Goal: Task Accomplishment & Management: Use online tool/utility

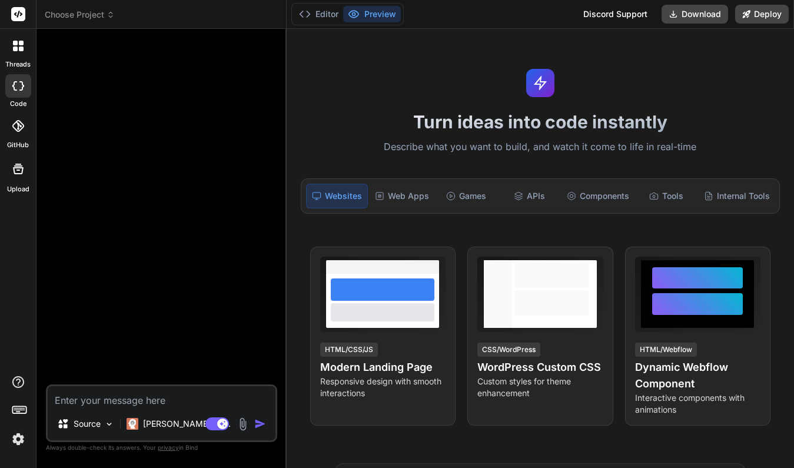
click at [501, 52] on div "Turn ideas into code instantly Describe what you want to build, and watch it co…" at bounding box center [540, 248] width 507 height 439
click at [19, 438] on img at bounding box center [18, 439] width 20 height 20
click at [100, 11] on span "Choose Project" at bounding box center [80, 15] width 70 height 12
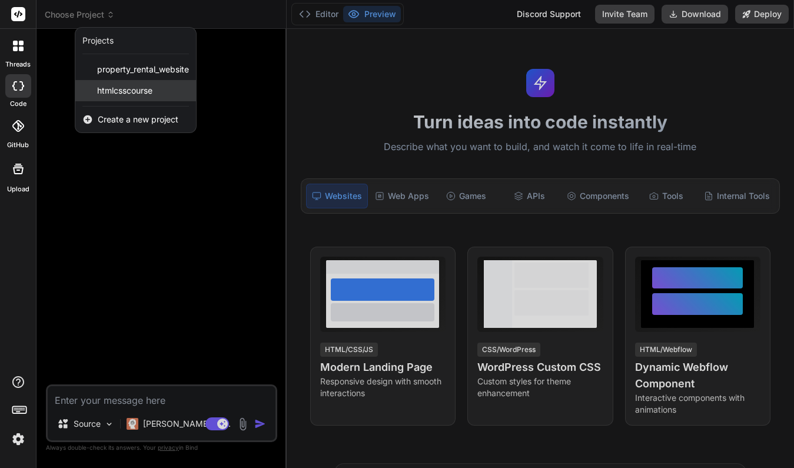
click at [122, 87] on span "htmlcsscourse" at bounding box center [124, 91] width 55 height 12
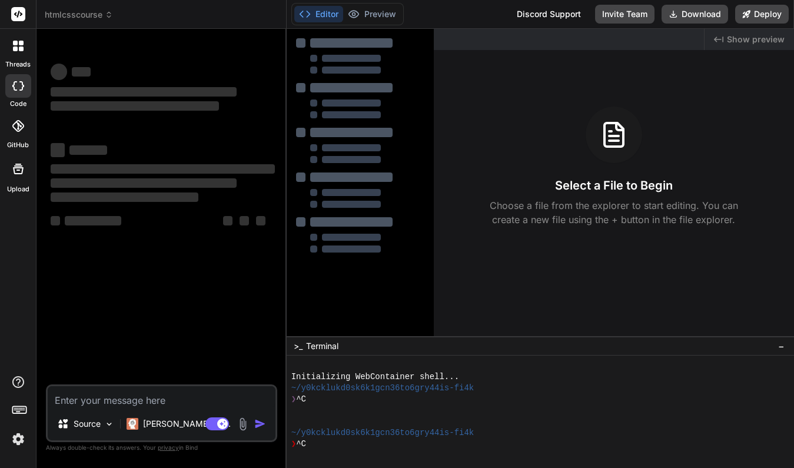
scroll to position [34, 0]
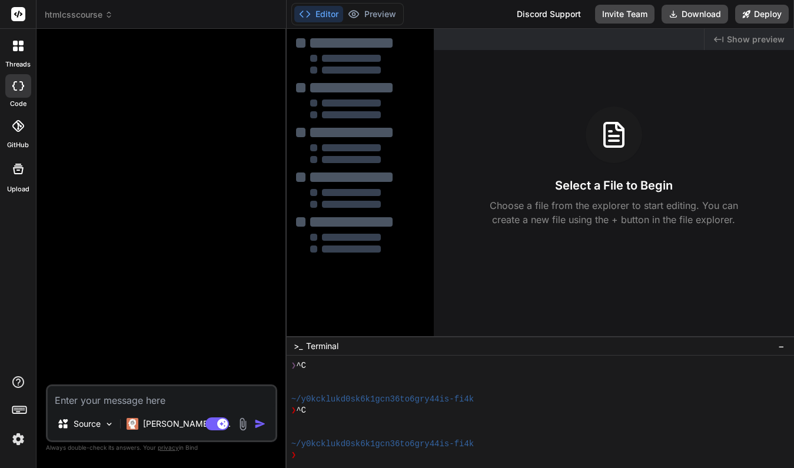
type textarea "x"
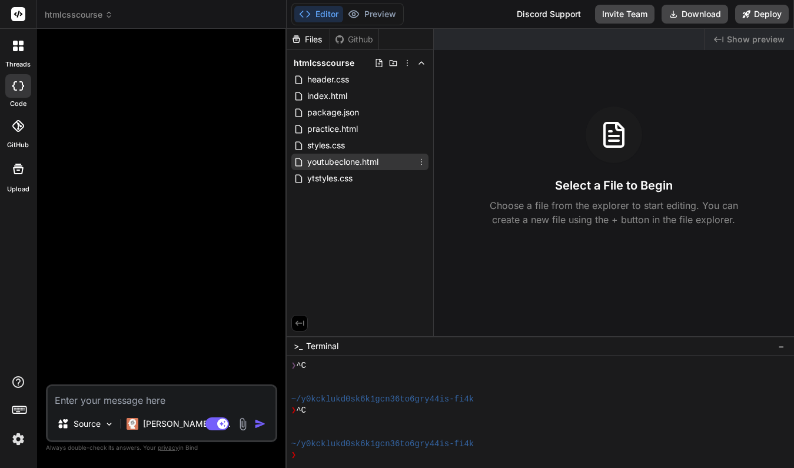
click at [335, 158] on span "youtubeclone.html" at bounding box center [343, 162] width 74 height 14
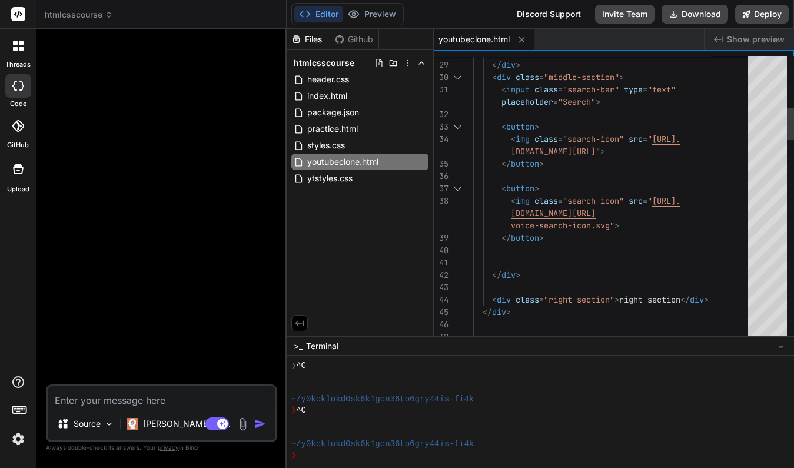
click at [571, 200] on span ""search-icon"" at bounding box center [593, 200] width 61 height 11
click at [537, 126] on span ">" at bounding box center [536, 126] width 5 height 11
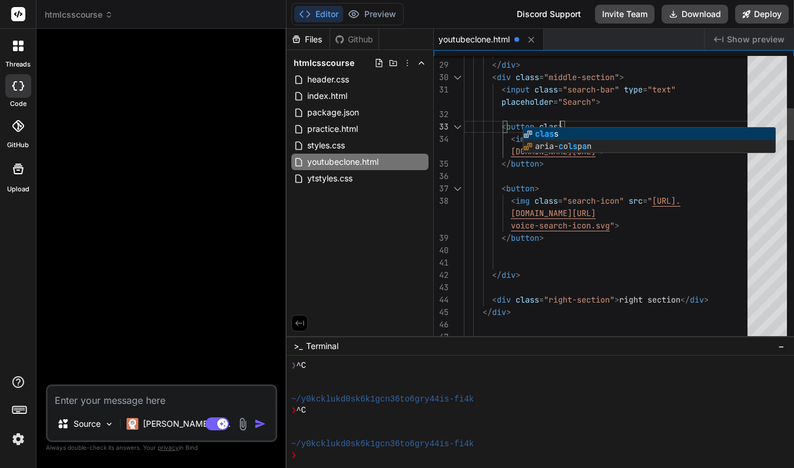
scroll to position [37, 0]
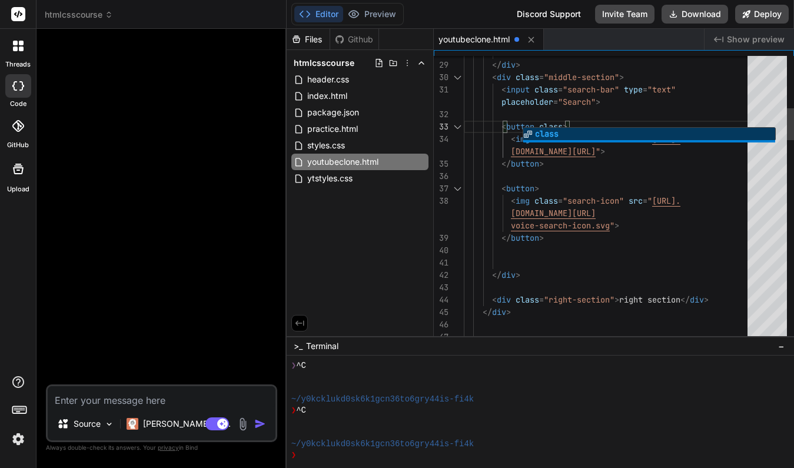
click at [544, 141] on div at bounding box center [649, 141] width 252 height 2
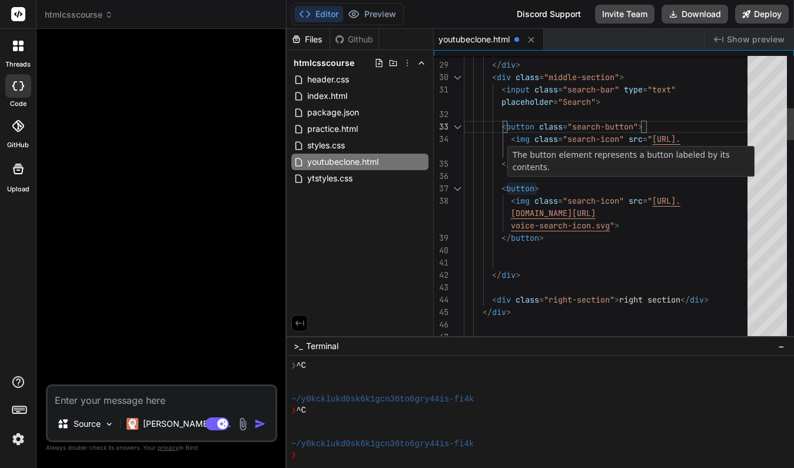
click at [534, 186] on span "button" at bounding box center [520, 188] width 28 height 11
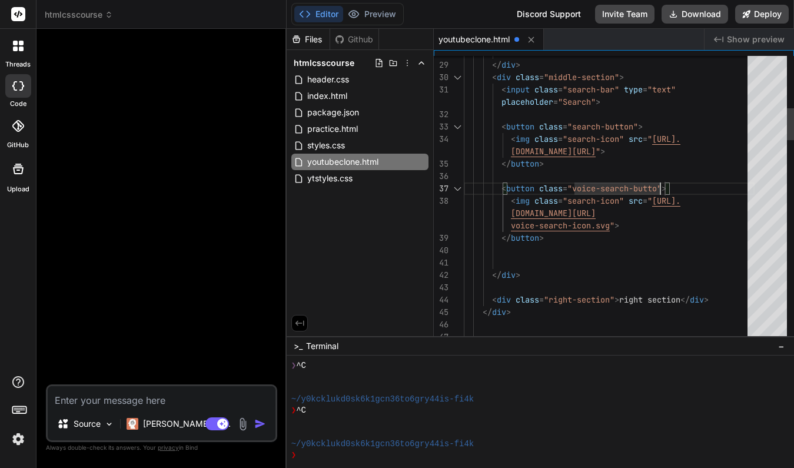
scroll to position [99, 0]
type textarea "[DOMAIN_NAME][URL]"> </button> </div> <div class="right-section"> right section…"
click at [643, 237] on div "</ button >" at bounding box center [609, 238] width 291 height 12
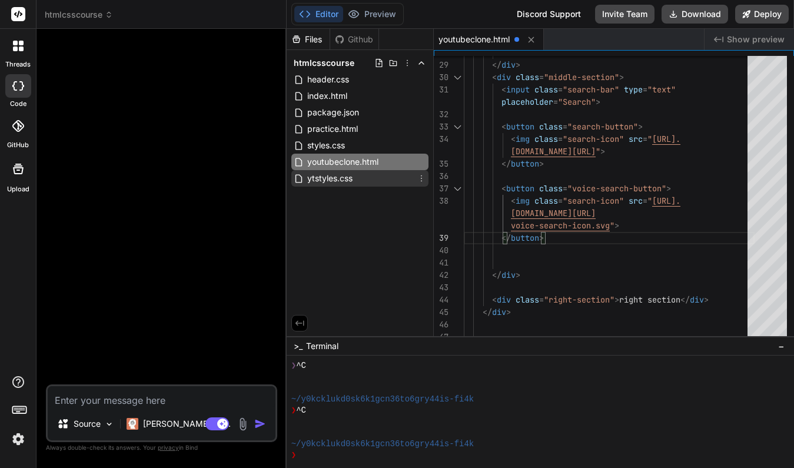
click at [345, 178] on span "ytstyles.css" at bounding box center [330, 178] width 48 height 14
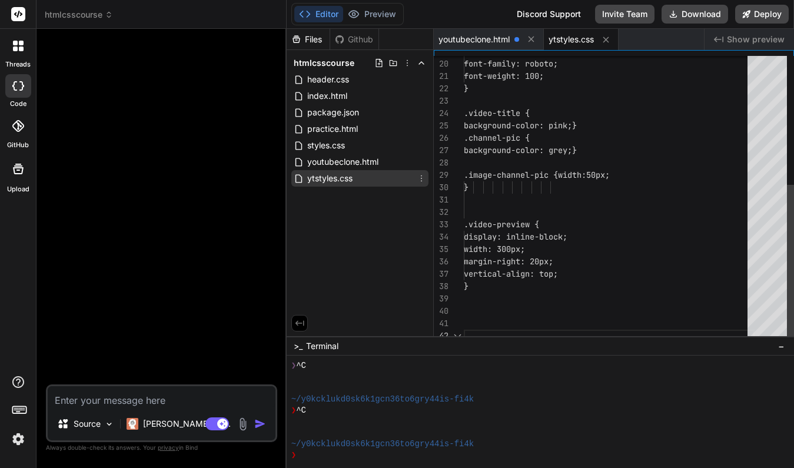
scroll to position [12, 0]
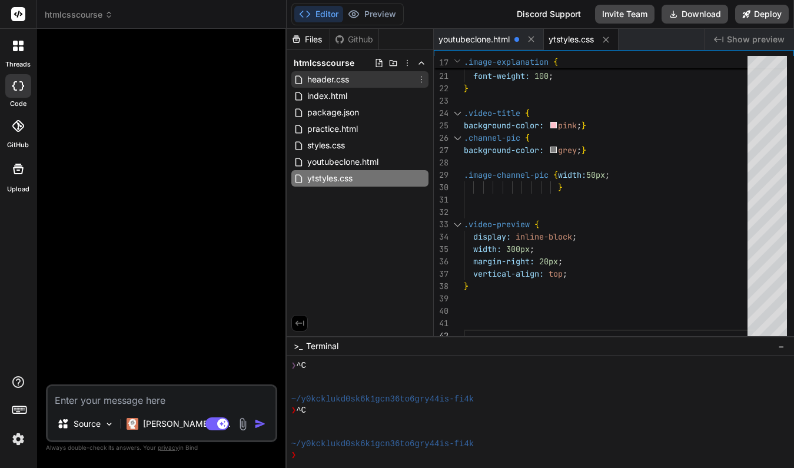
click at [345, 79] on span "header.css" at bounding box center [328, 79] width 44 height 14
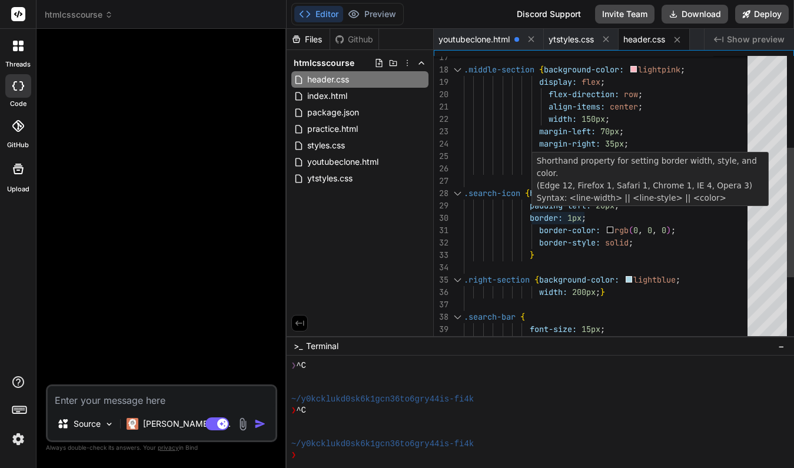
scroll to position [111, 0]
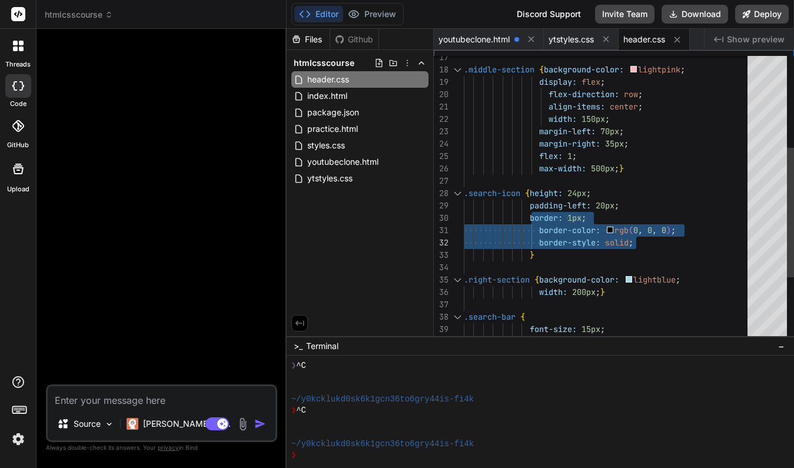
drag, startPoint x: 531, startPoint y: 218, endPoint x: 636, endPoint y: 234, distance: 105.5
click at [636, 234] on div "align-items: center ; width: 150px ; margin-left: 70px ; margin-right: 35px ; f…" at bounding box center [609, 168] width 291 height 630
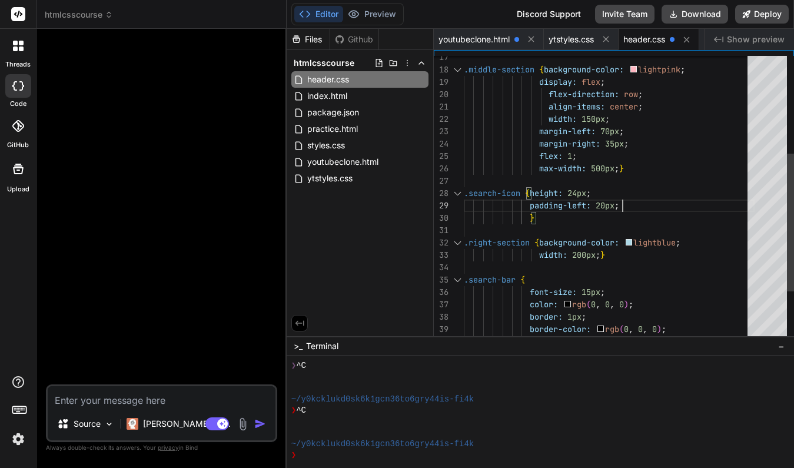
scroll to position [99, 0]
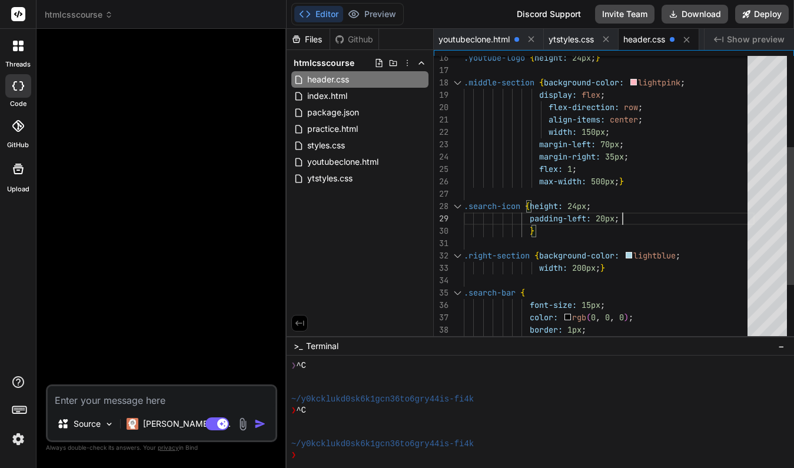
click at [551, 236] on div "}" at bounding box center [609, 231] width 291 height 12
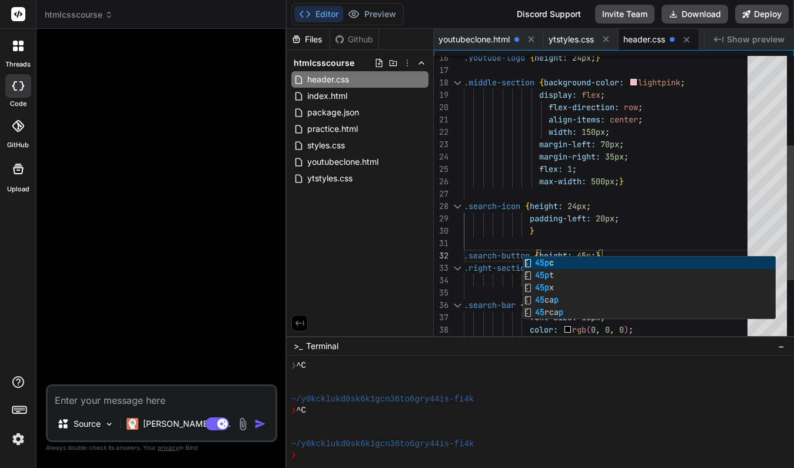
scroll to position [12, 0]
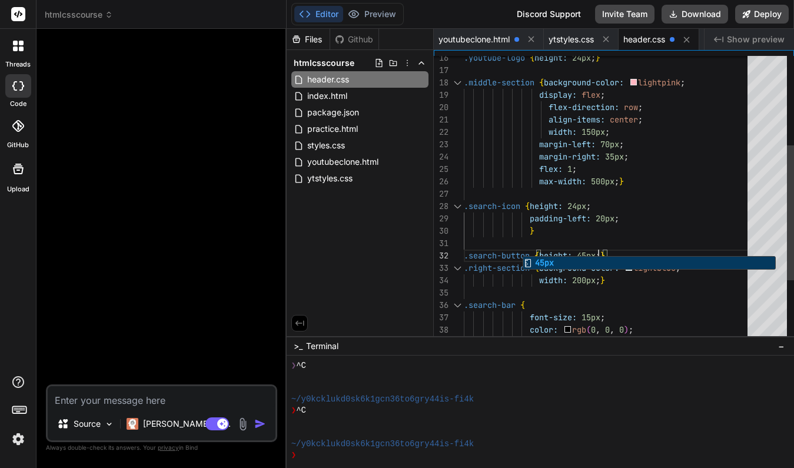
click at [650, 241] on div at bounding box center [609, 243] width 291 height 12
click at [627, 255] on div ".search-button { height: 45px ; }" at bounding box center [609, 256] width 291 height 12
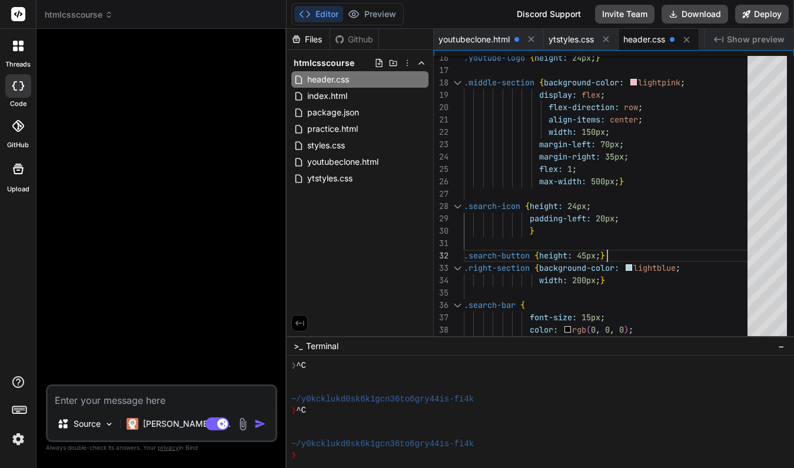
scroll to position [12, 0]
click at [627, 255] on div ".search-button { height: 45px ; }" at bounding box center [609, 256] width 291 height 12
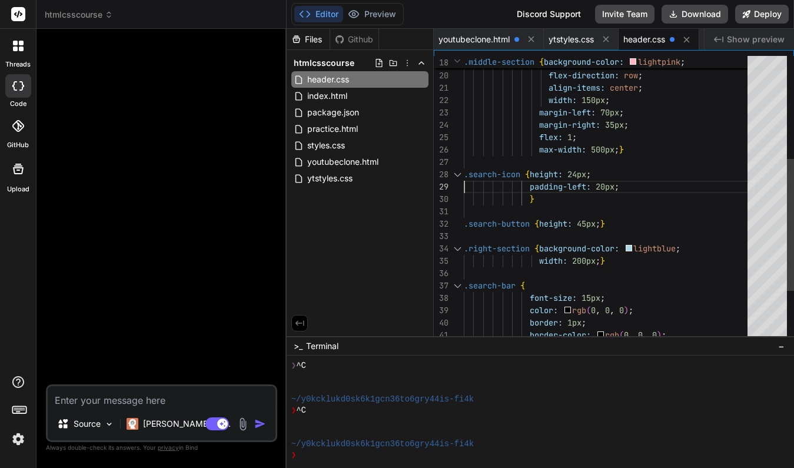
scroll to position [99, 0]
drag, startPoint x: 465, startPoint y: 176, endPoint x: 494, endPoint y: 195, distance: 34.4
click at [494, 195] on div "align-items: center ; width: 150px ; margin-left: 70px ; margin-right: 35px ; f…" at bounding box center [609, 144] width 291 height 618
click at [465, 175] on span ".search-icon" at bounding box center [492, 174] width 56 height 11
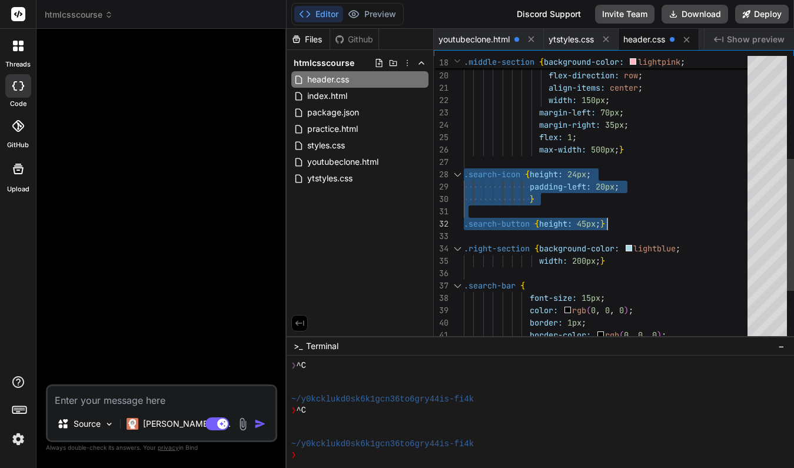
drag, startPoint x: 464, startPoint y: 172, endPoint x: 615, endPoint y: 224, distance: 159.3
click at [615, 224] on div "align-items: center ; width: 150px ; margin-left: 70px ; margin-right: 35px ; f…" at bounding box center [609, 144] width 291 height 618
click at [666, 156] on div at bounding box center [609, 162] width 291 height 12
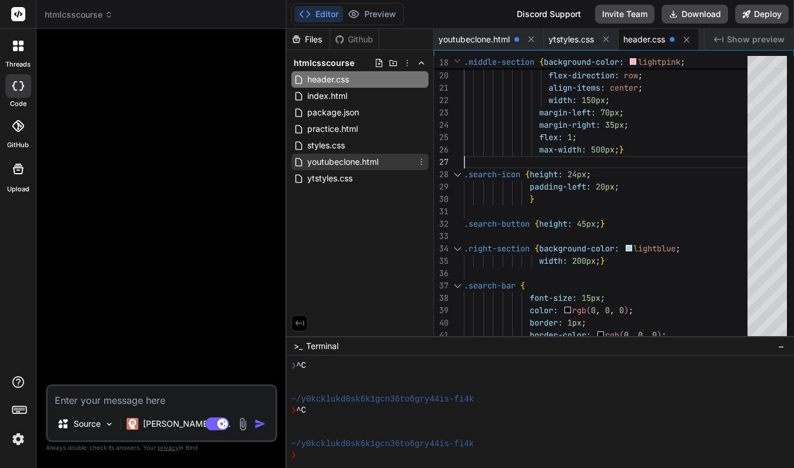
click at [347, 161] on span "youtubeclone.html" at bounding box center [343, 162] width 74 height 14
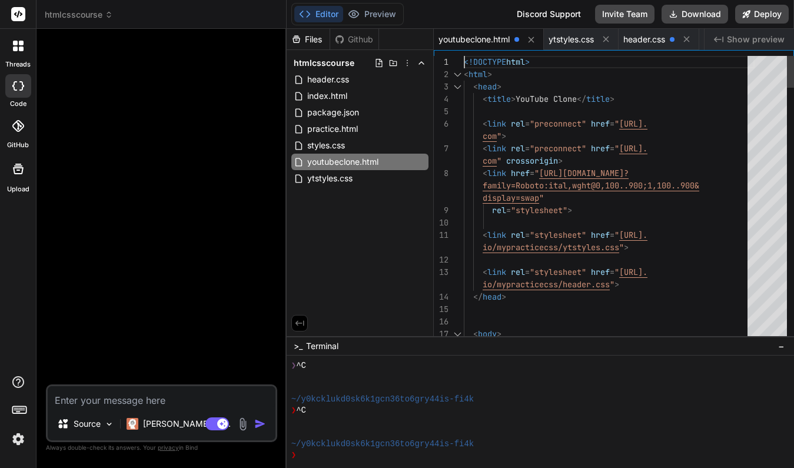
scroll to position [0, 0]
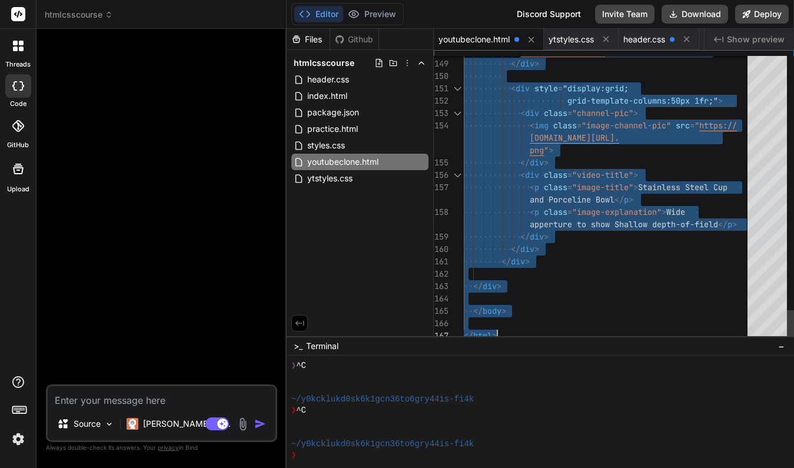
drag, startPoint x: 464, startPoint y: 59, endPoint x: 566, endPoint y: 358, distance: 315.8
click at [342, 83] on span "header.css" at bounding box center [328, 79] width 44 height 14
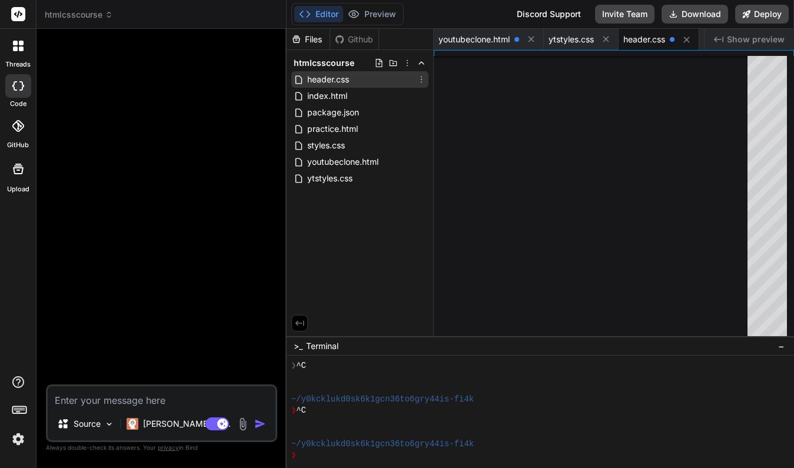
scroll to position [111, 0]
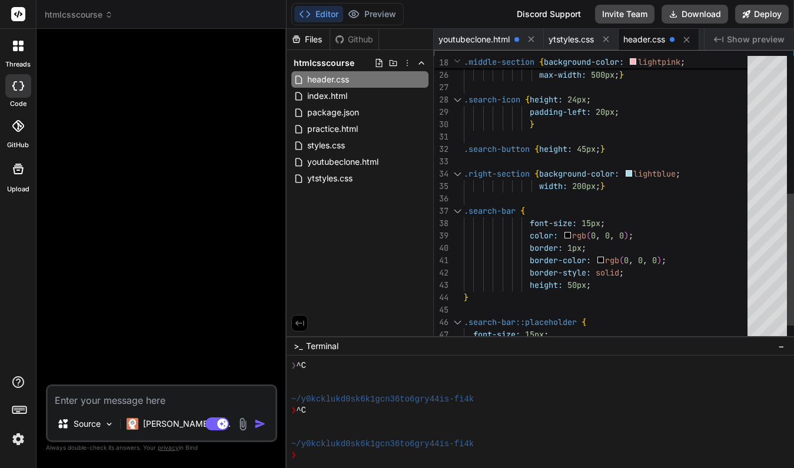
click at [603, 149] on span "}" at bounding box center [602, 149] width 5 height 11
click at [679, 214] on div ".search-bar {" at bounding box center [609, 211] width 291 height 12
click at [600, 149] on span ";" at bounding box center [598, 149] width 5 height 11
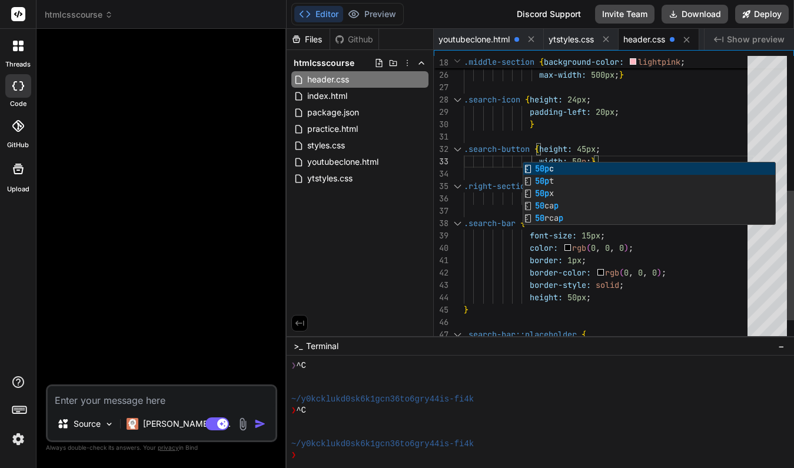
scroll to position [25, 0]
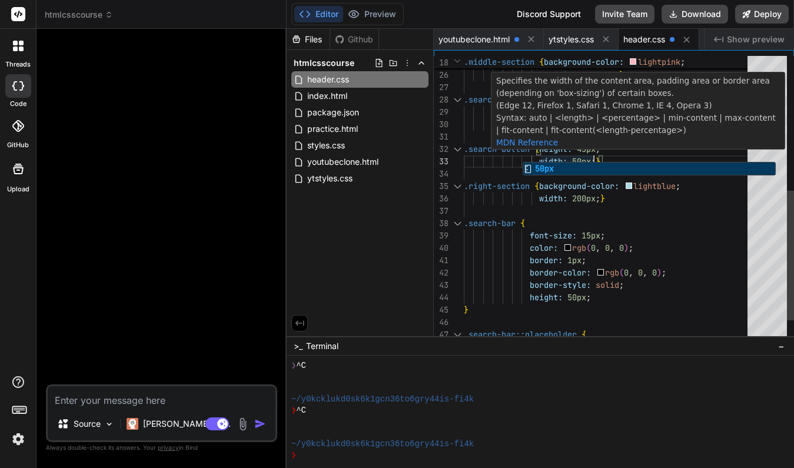
click at [582, 152] on span "45px" at bounding box center [586, 149] width 19 height 11
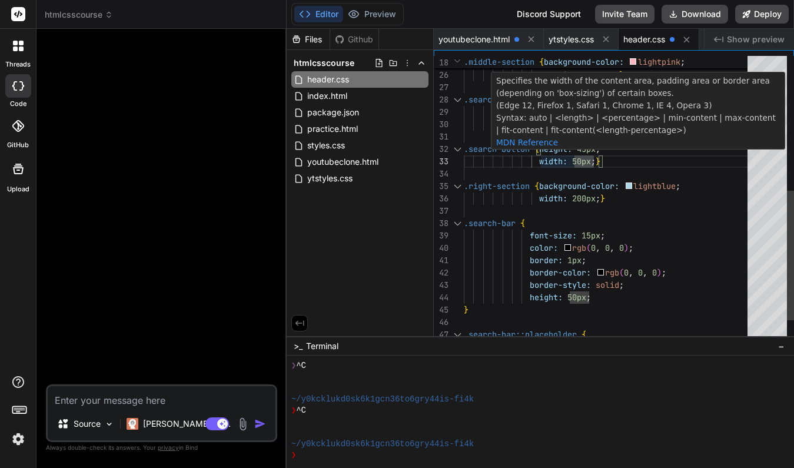
click at [582, 147] on div "Specifies the width of the content area, padding area or border area (depending…" at bounding box center [637, 111] width 293 height 79
click at [633, 161] on div "width: 50px ; }" at bounding box center [609, 161] width 291 height 12
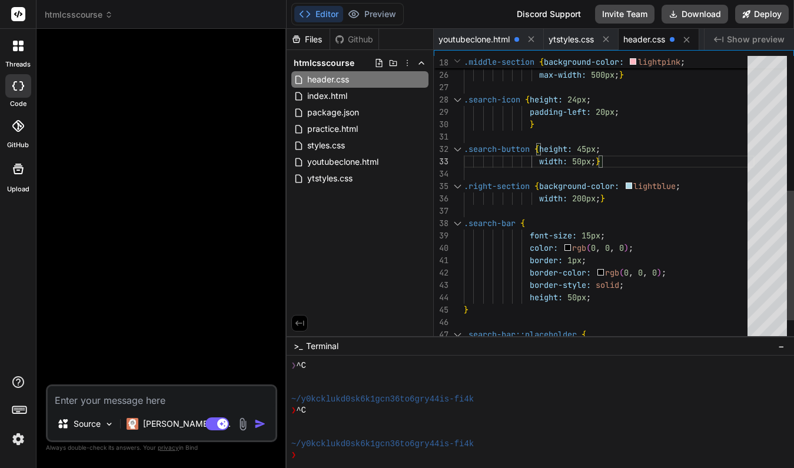
click at [630, 178] on div at bounding box center [609, 174] width 291 height 12
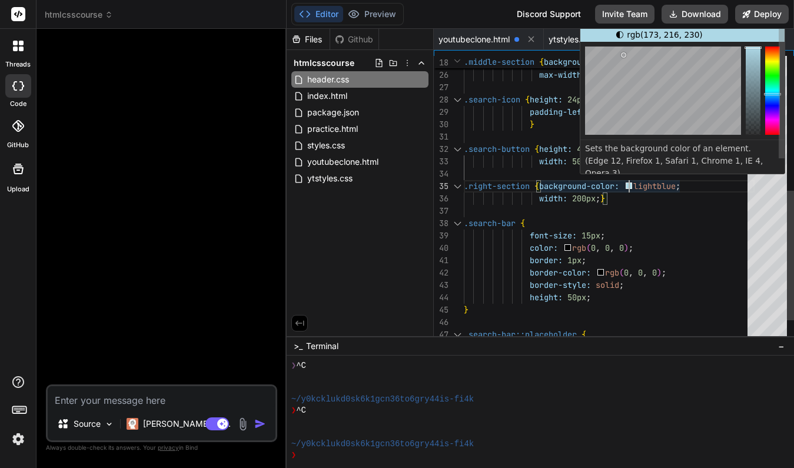
scroll to position [49, 0]
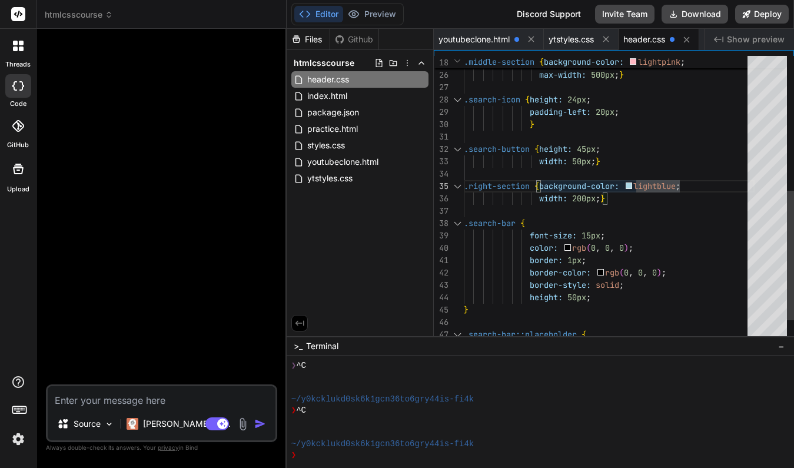
click at [570, 130] on div "}" at bounding box center [609, 124] width 291 height 12
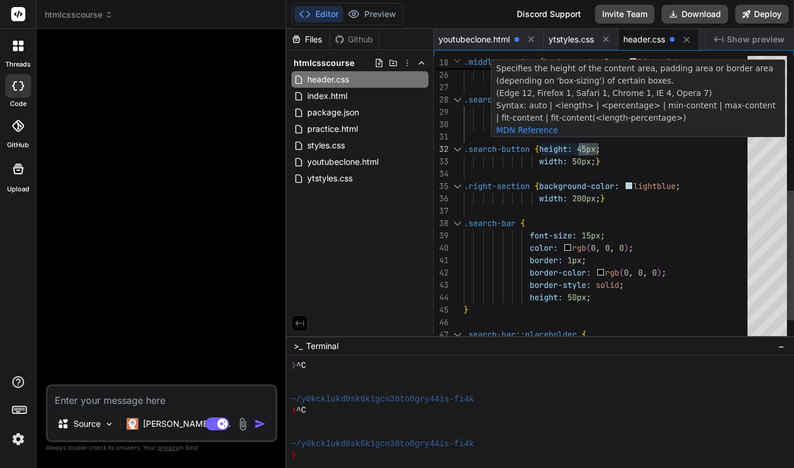
drag, startPoint x: 580, startPoint y: 149, endPoint x: 587, endPoint y: 145, distance: 8.4
click at [587, 145] on span "45px" at bounding box center [586, 149] width 19 height 11
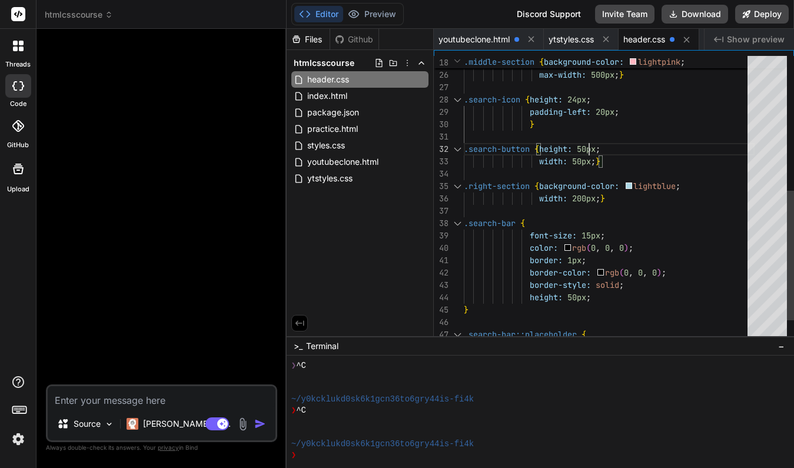
click at [724, 227] on div ".search-bar {" at bounding box center [609, 223] width 291 height 12
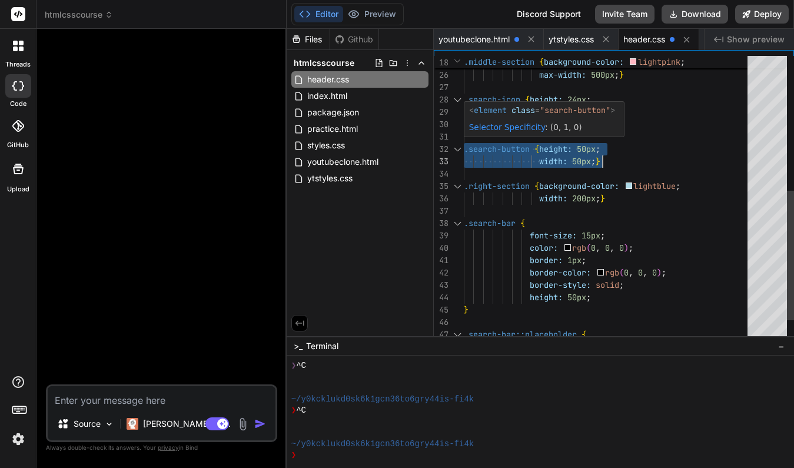
drag, startPoint x: 464, startPoint y: 147, endPoint x: 607, endPoint y: 159, distance: 143.5
click at [607, 159] on div ".search-icon { height: 24px ; padding-left: 20px ; } .search-button { height: 5…" at bounding box center [609, 75] width 291 height 630
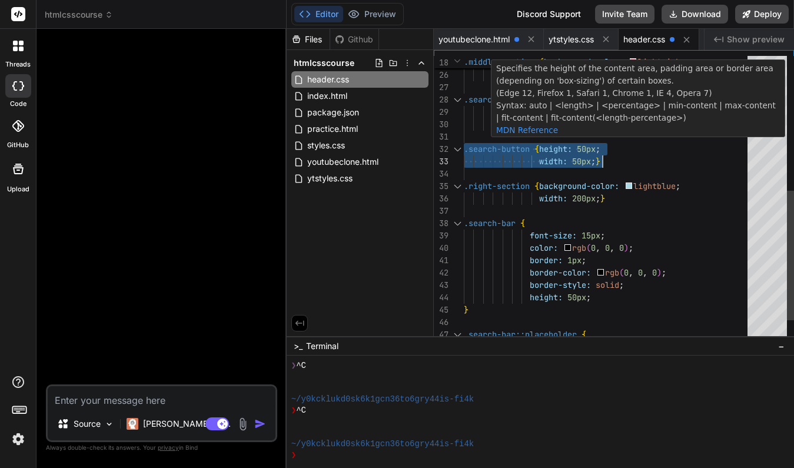
click at [589, 148] on span "50px" at bounding box center [586, 149] width 19 height 11
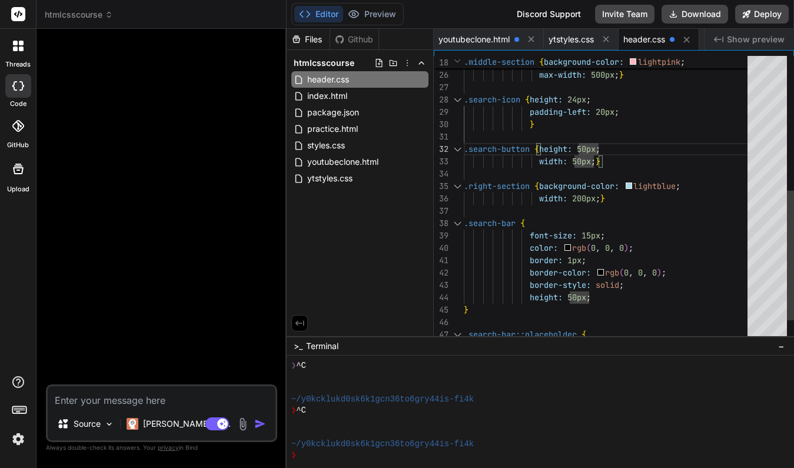
click at [626, 165] on div "width: 50px ; }" at bounding box center [609, 161] width 291 height 12
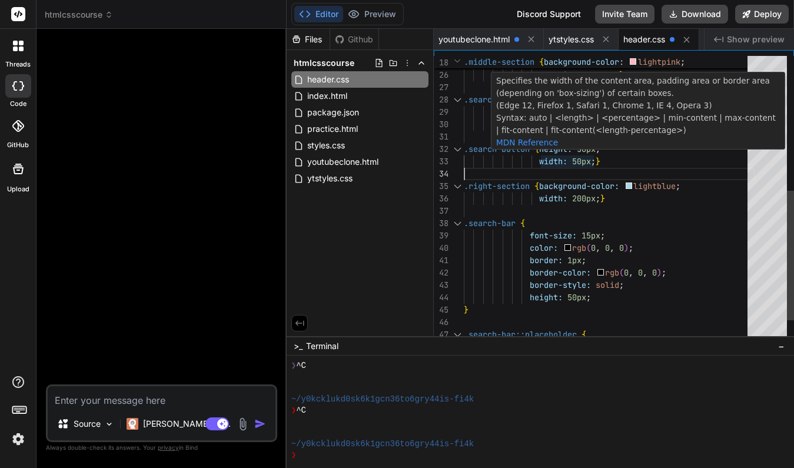
click at [583, 149] on span "50px" at bounding box center [586, 149] width 19 height 11
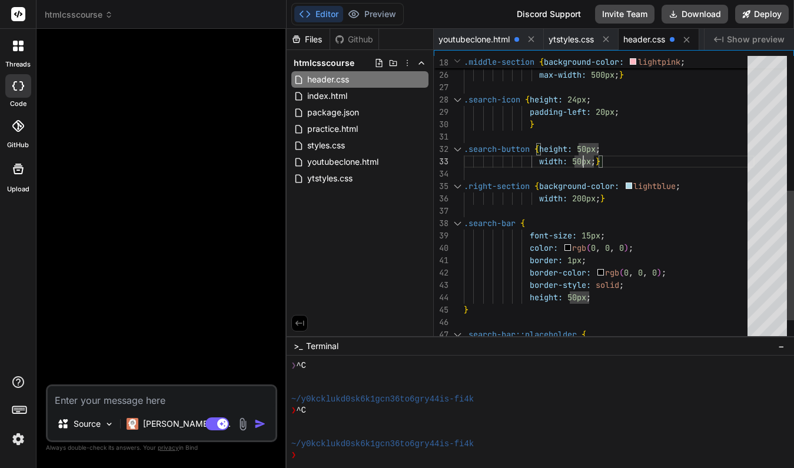
click at [626, 166] on div "width: 50px ; }" at bounding box center [609, 161] width 291 height 12
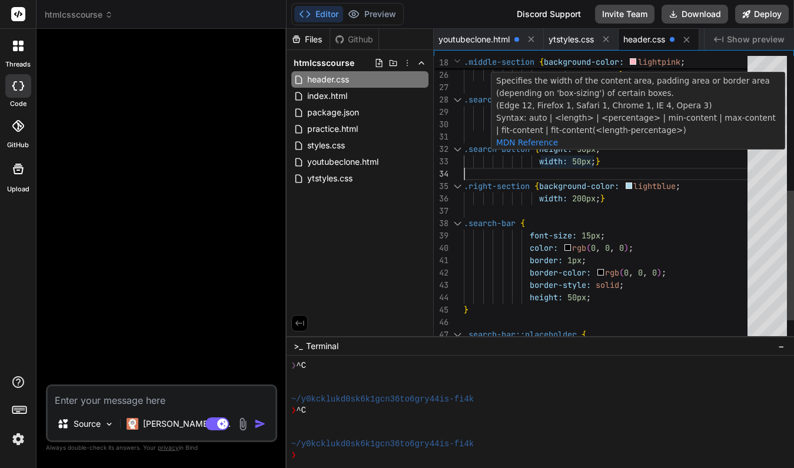
click at [584, 149] on span "50px" at bounding box center [586, 149] width 19 height 11
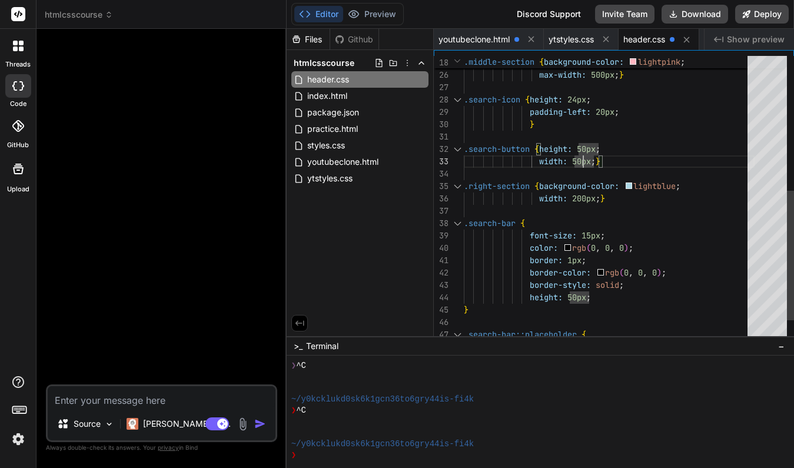
click at [623, 164] on div "width: 50px ; }" at bounding box center [609, 161] width 291 height 12
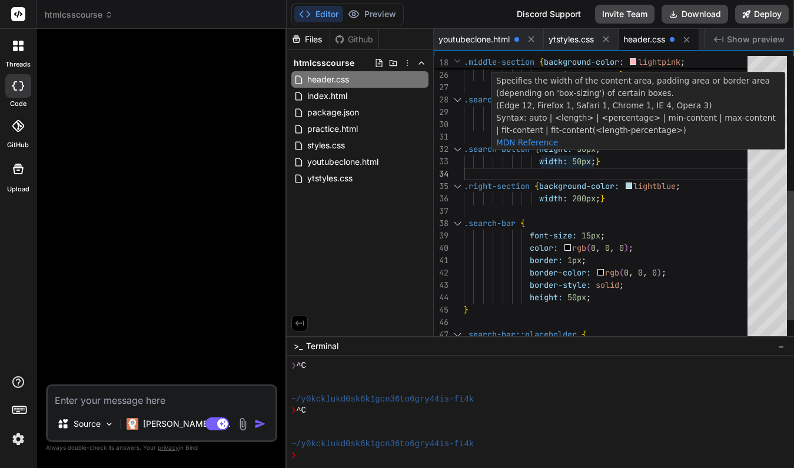
click at [579, 161] on span "50px" at bounding box center [581, 161] width 19 height 11
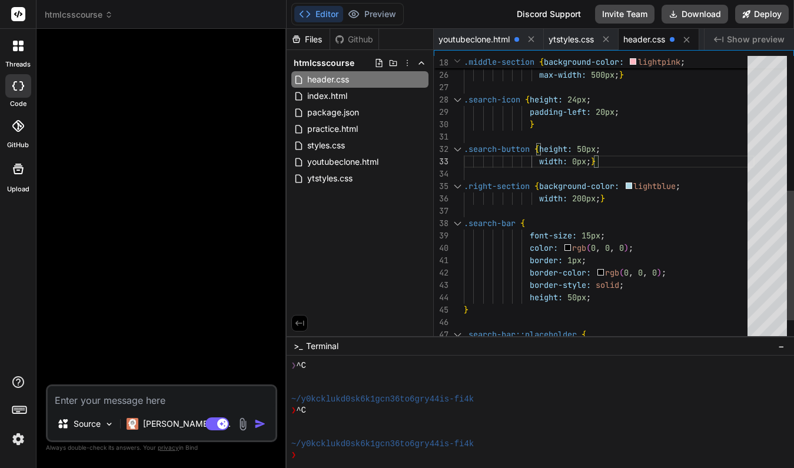
scroll to position [25, 0]
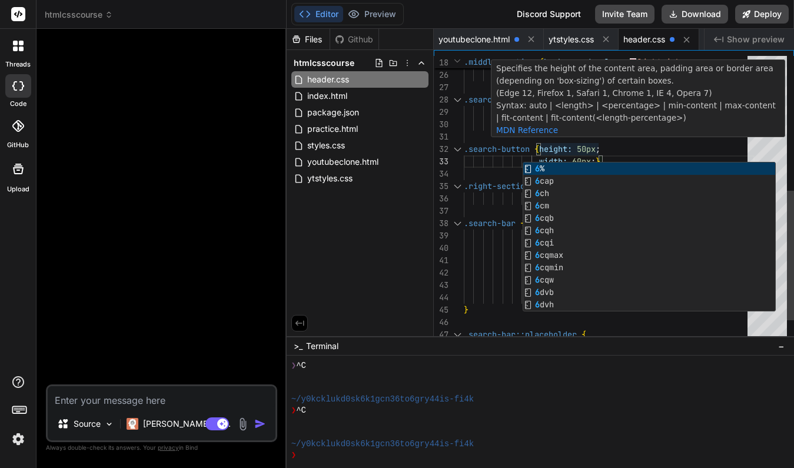
click at [583, 144] on span "50px" at bounding box center [586, 149] width 19 height 11
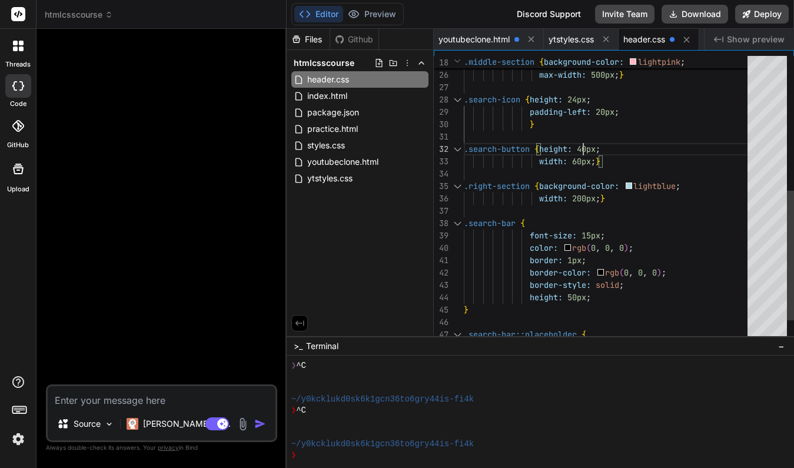
scroll to position [12, 0]
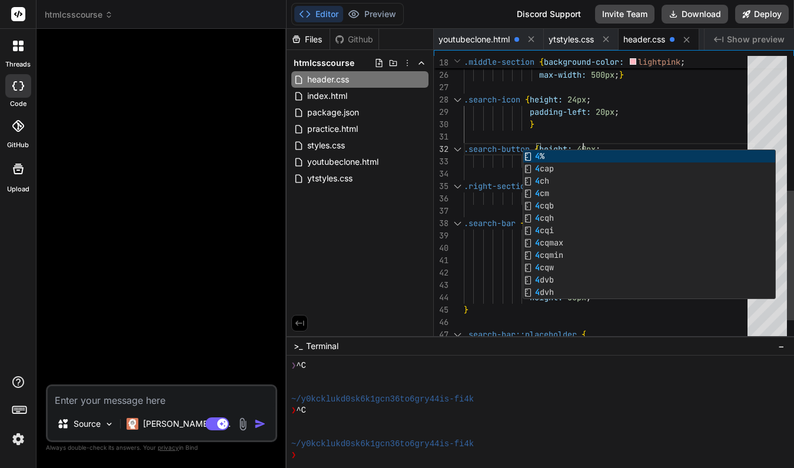
click at [723, 129] on div "}" at bounding box center [609, 124] width 291 height 12
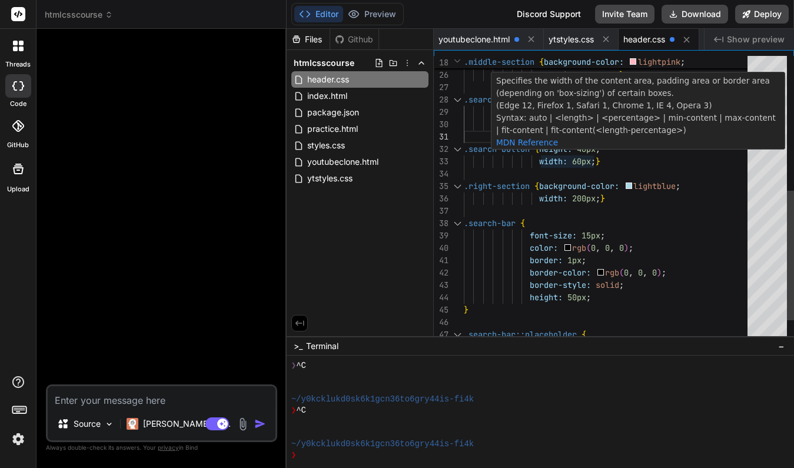
click at [580, 161] on span "60px" at bounding box center [581, 161] width 19 height 11
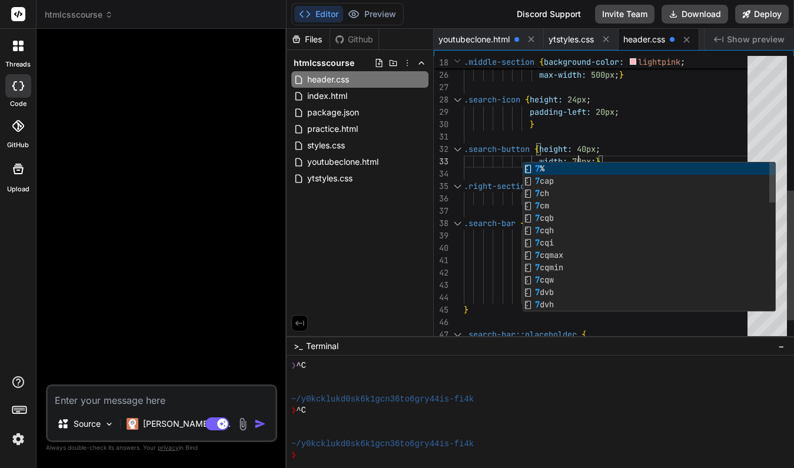
scroll to position [25, 0]
click at [669, 145] on div ".search-button { height: 40px ;" at bounding box center [609, 149] width 291 height 12
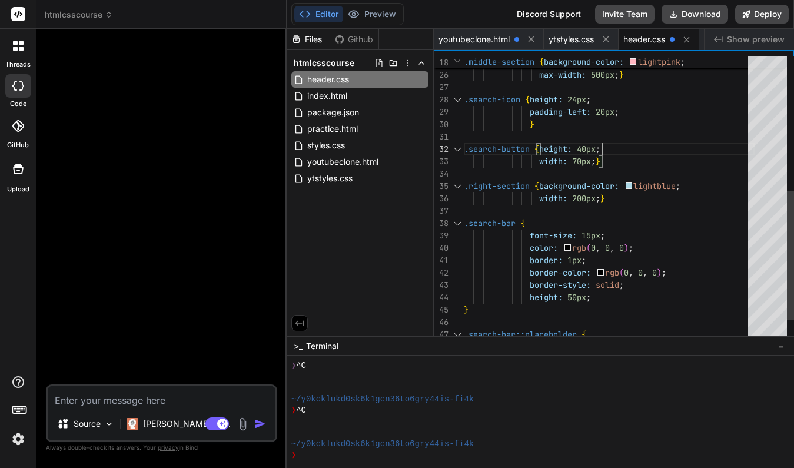
scroll to position [12, 0]
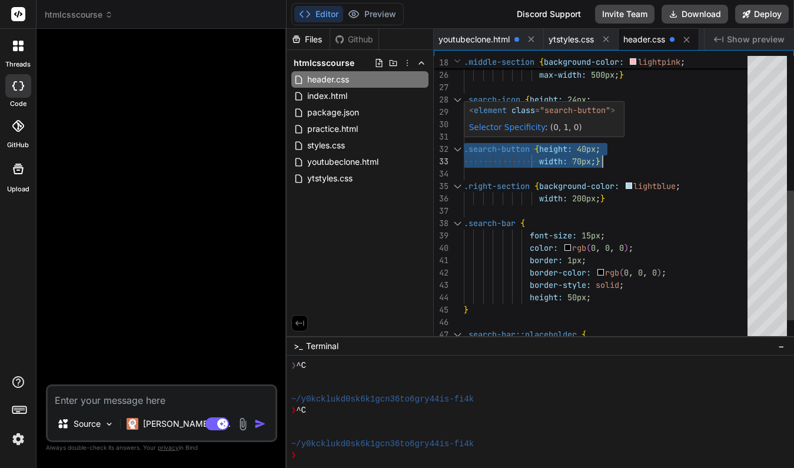
drag, startPoint x: 465, startPoint y: 149, endPoint x: 603, endPoint y: 154, distance: 137.2
click at [600, 154] on span ".search-button { height: 40px ;" at bounding box center [532, 149] width 137 height 12
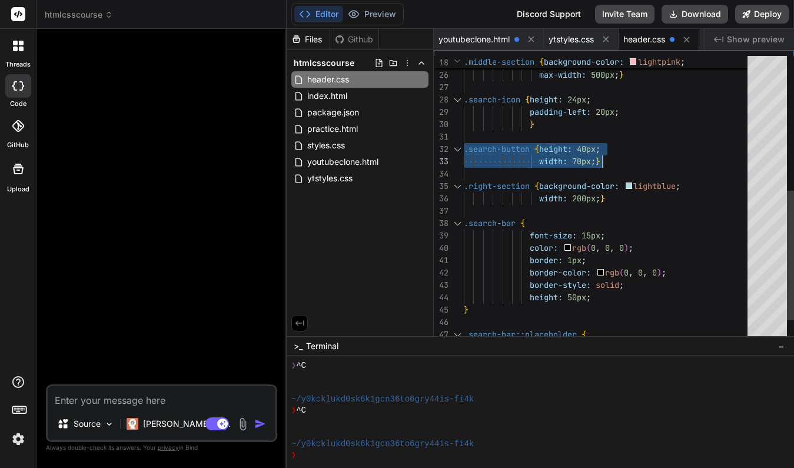
click at [653, 131] on div at bounding box center [609, 137] width 291 height 12
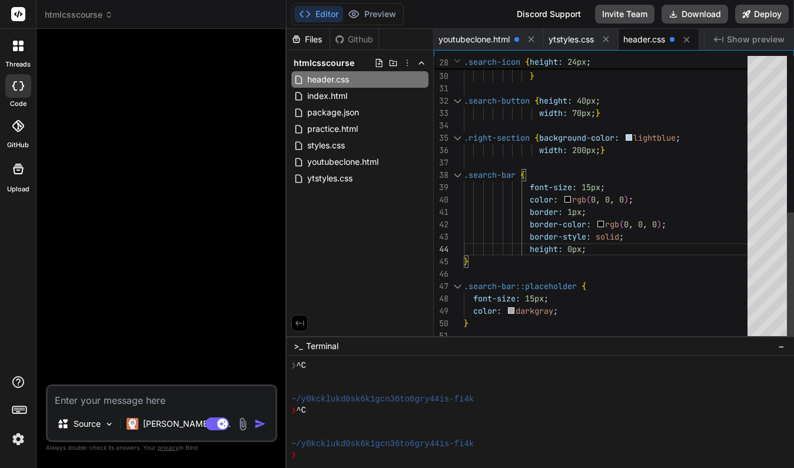
scroll to position [37, 0]
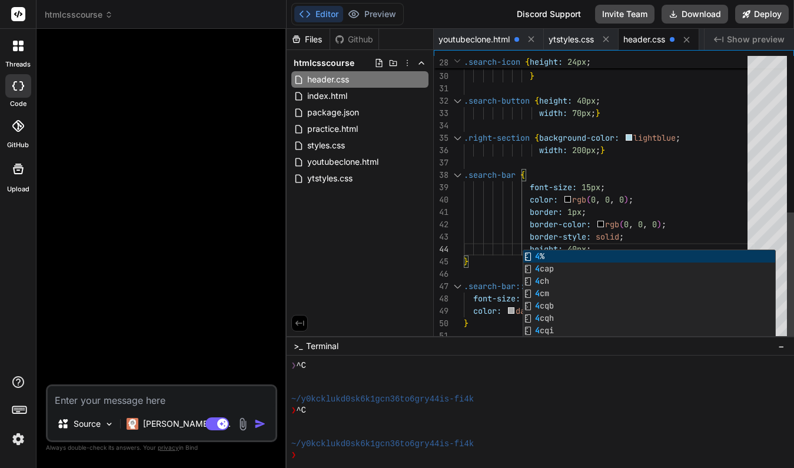
click at [719, 192] on div "font-size: 15px ;" at bounding box center [609, 187] width 291 height 12
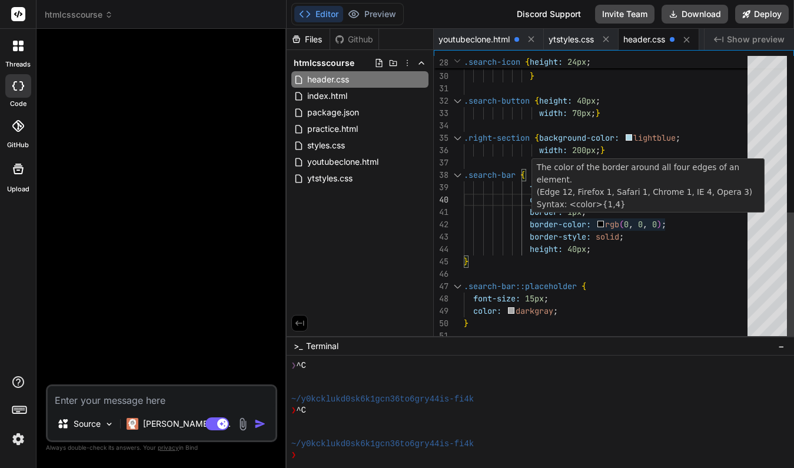
scroll to position [12, 0]
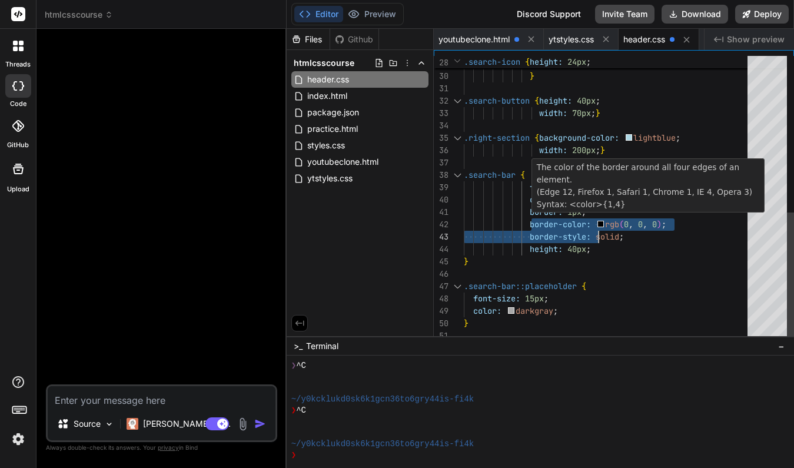
drag, startPoint x: 531, startPoint y: 214, endPoint x: 600, endPoint y: 229, distance: 70.5
click at [600, 229] on div ".search-icon { height: 24px ; padding-left: 20px ; } .search-button { height: 4…" at bounding box center [609, 27] width 291 height 630
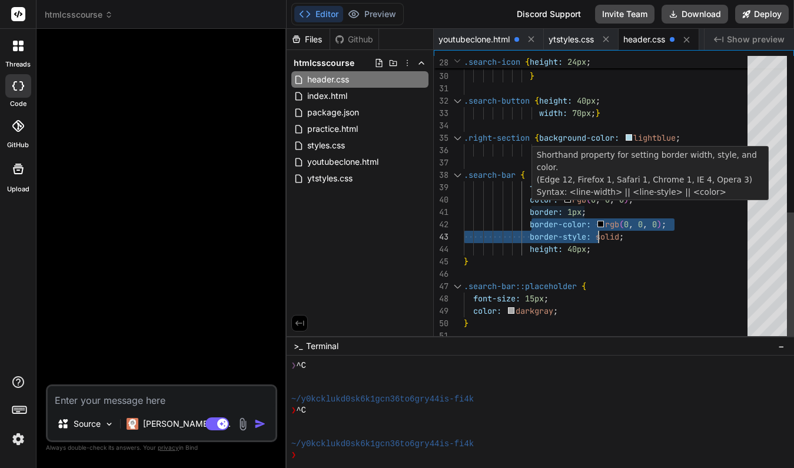
click at [531, 210] on span "border:" at bounding box center [546, 212] width 33 height 11
drag, startPoint x: 531, startPoint y: 210, endPoint x: 627, endPoint y: 234, distance: 99.3
click at [627, 234] on div ".search-icon { height: 24px ; padding-left: 20px ; } .search-button { height: 4…" at bounding box center [609, 27] width 291 height 630
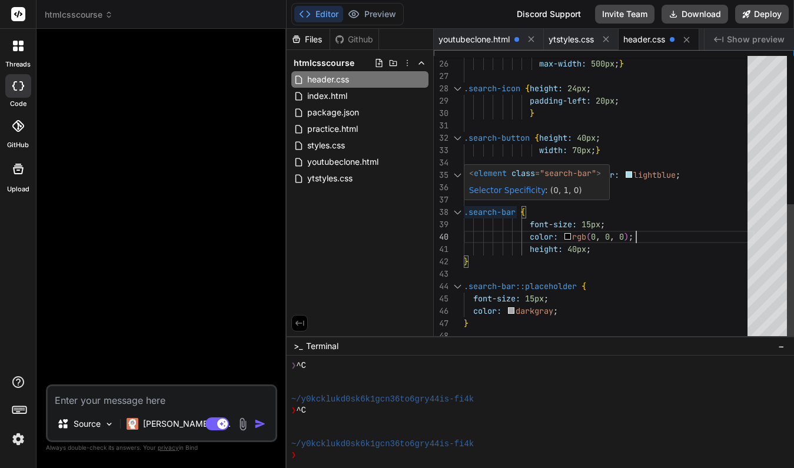
scroll to position [87, 0]
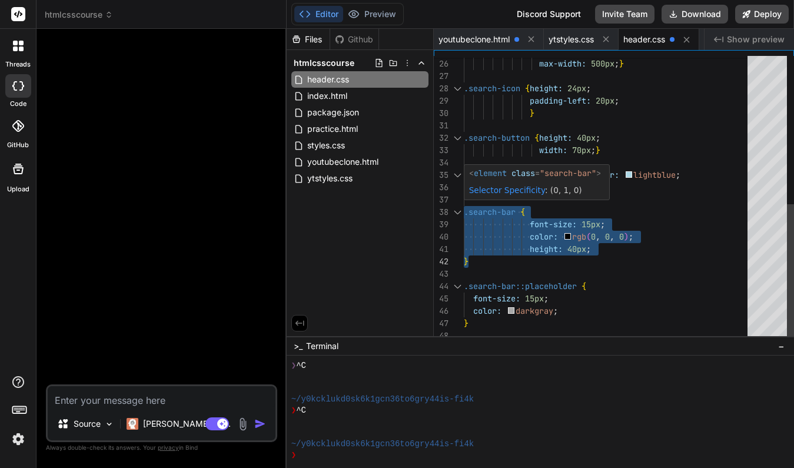
drag, startPoint x: 464, startPoint y: 212, endPoint x: 504, endPoint y: 255, distance: 58.7
click at [504, 256] on div ".search-icon { height: 24px ; padding-left: 20px ; } .search-button { height: 4…" at bounding box center [609, 45] width 291 height 593
click at [670, 225] on div "font-size: 15px ;" at bounding box center [609, 224] width 291 height 12
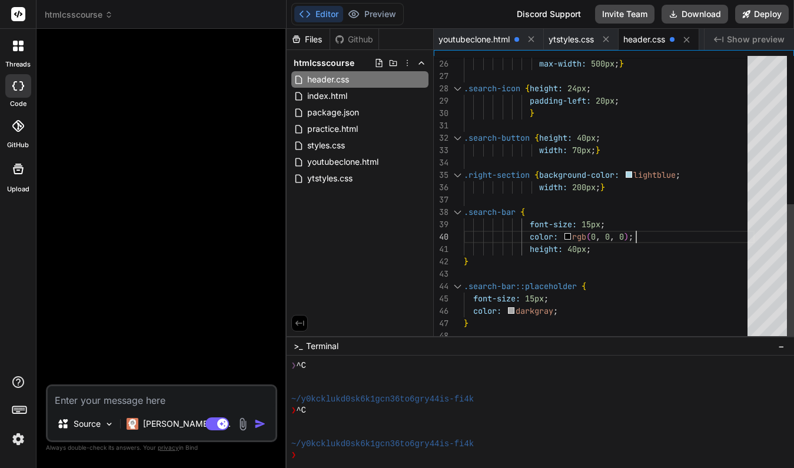
scroll to position [111, 0]
click at [501, 38] on span "youtubeclone.html" at bounding box center [473, 40] width 71 height 12
type textarea "</div> </div> </body> </html>"
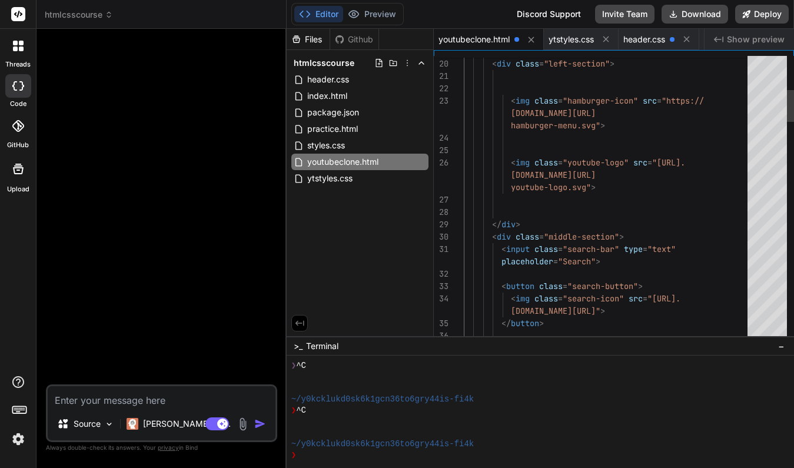
scroll to position [74, 0]
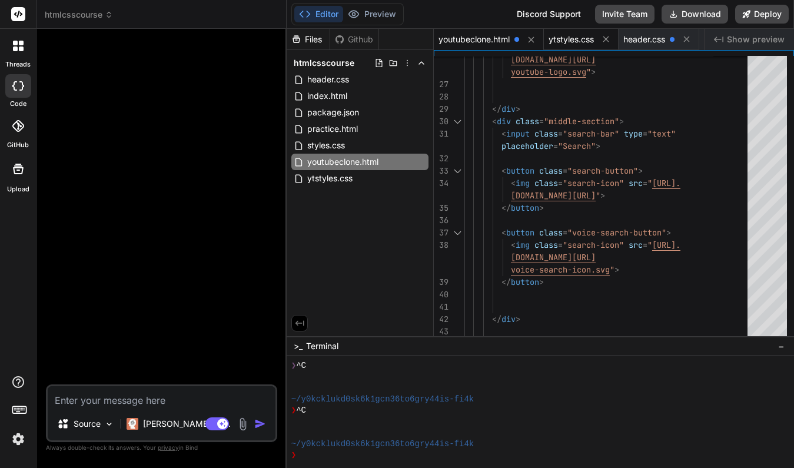
click at [583, 44] on span "ytstyles.css" at bounding box center [570, 40] width 45 height 12
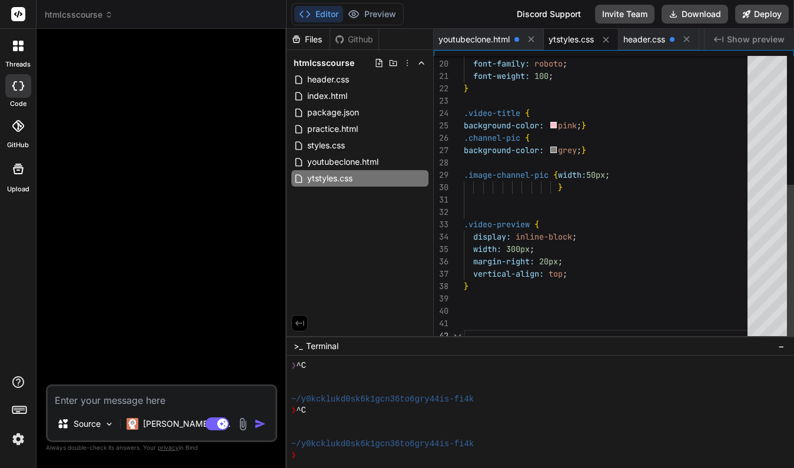
scroll to position [12, 0]
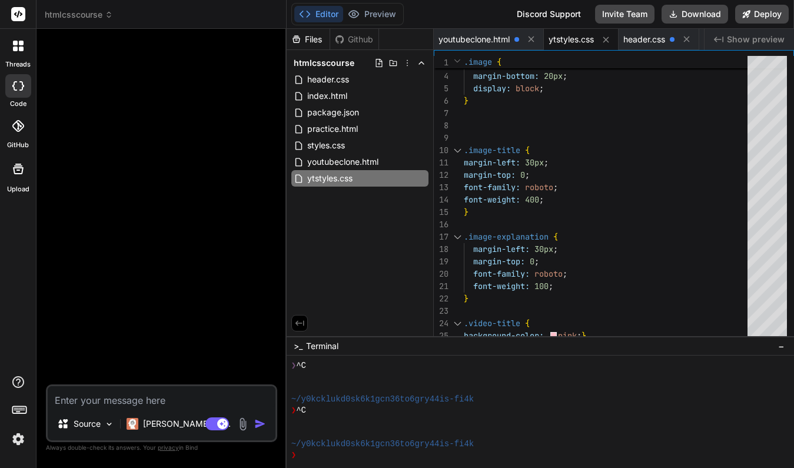
click at [584, 41] on span "ytstyles.css" at bounding box center [570, 40] width 45 height 12
click at [644, 42] on span "header.css" at bounding box center [644, 40] width 42 height 12
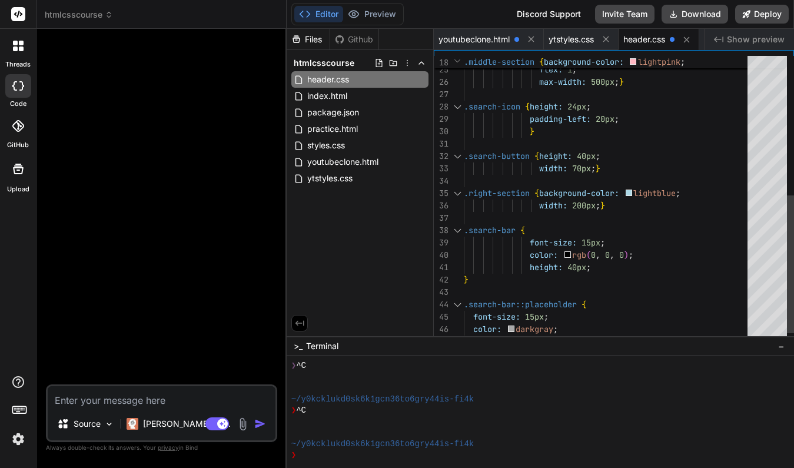
scroll to position [87, 0]
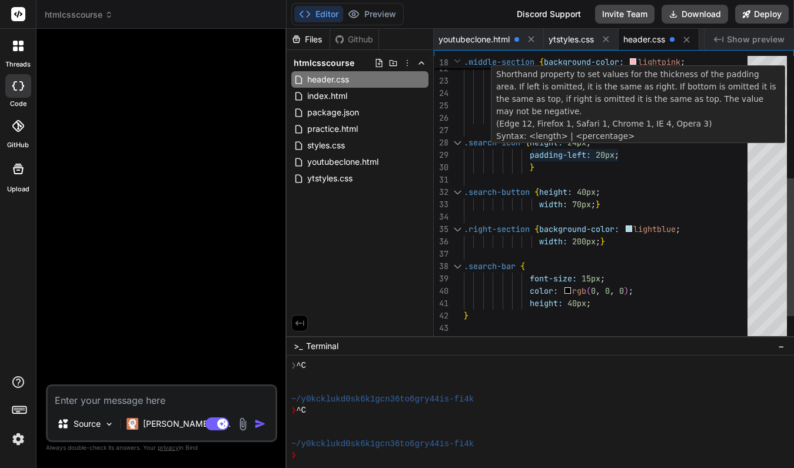
click at [607, 154] on span "20px" at bounding box center [605, 154] width 19 height 11
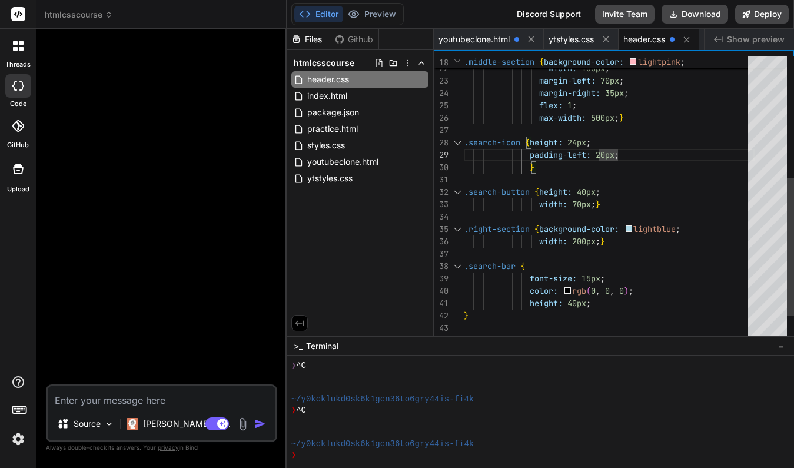
click at [657, 185] on div at bounding box center [609, 180] width 291 height 12
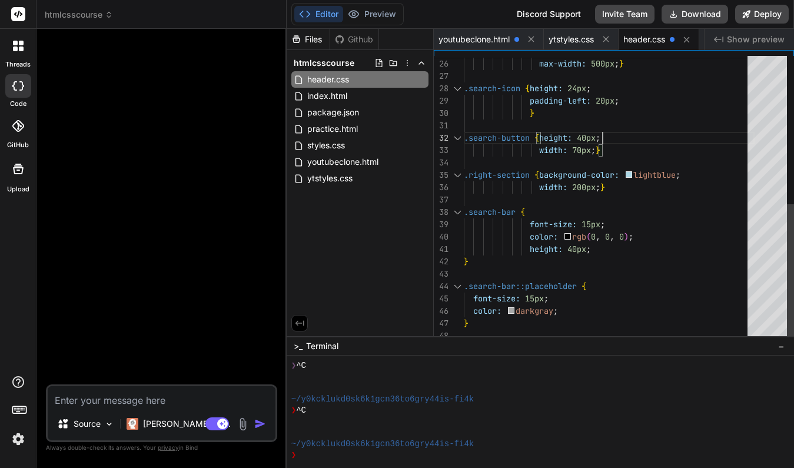
click at [612, 153] on div "width: 70px ; }" at bounding box center [609, 150] width 291 height 12
click at [604, 144] on div ".search-button { height: 40px ;" at bounding box center [609, 138] width 291 height 12
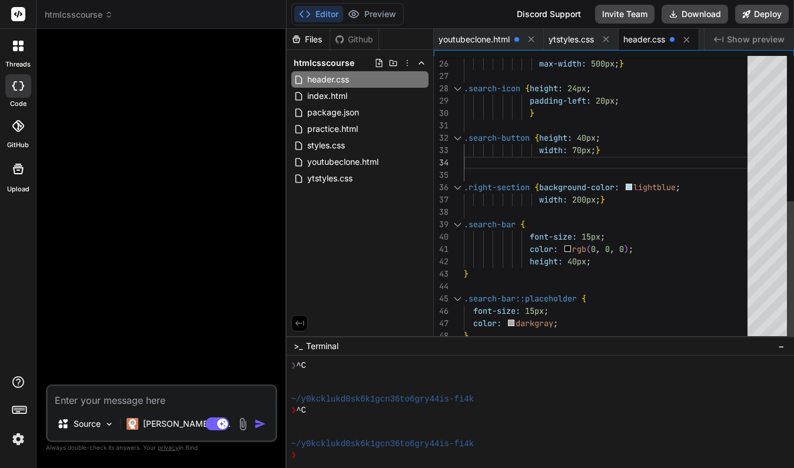
scroll to position [49, 0]
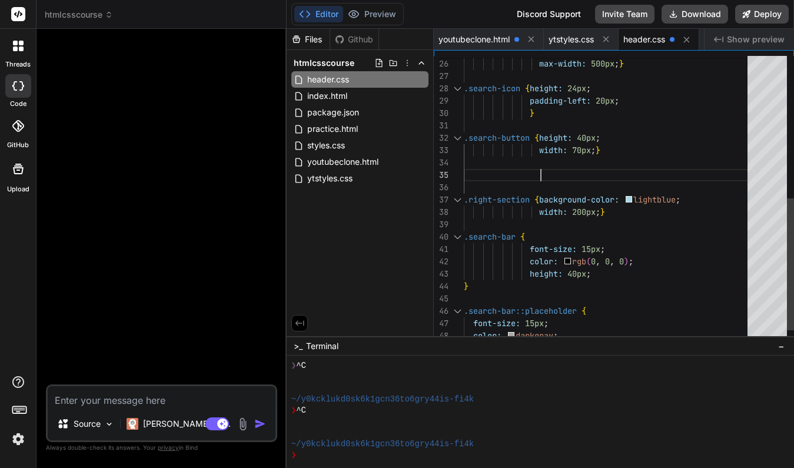
click at [465, 237] on span ".search-bar" at bounding box center [490, 236] width 52 height 11
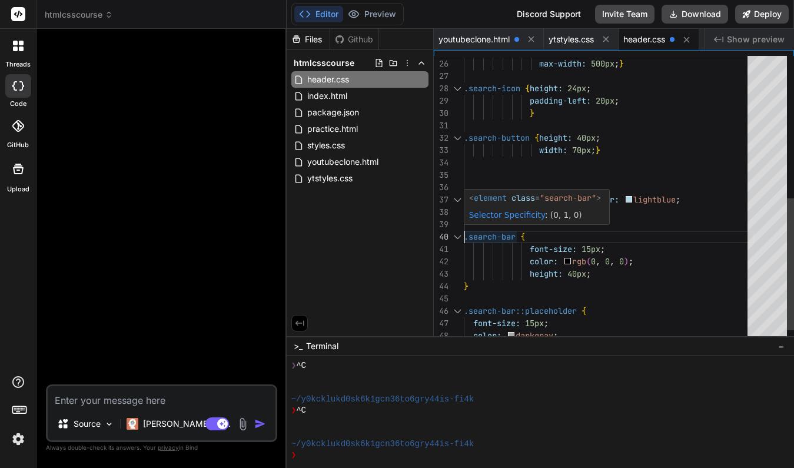
scroll to position [111, 0]
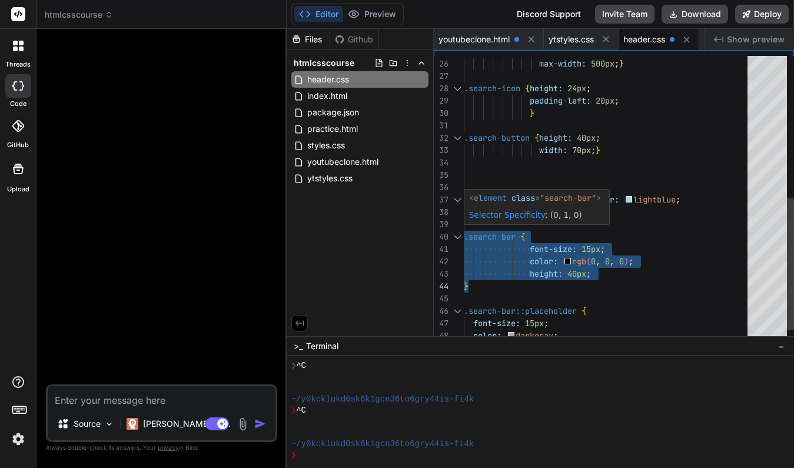
drag, startPoint x: 465, startPoint y: 237, endPoint x: 601, endPoint y: 284, distance: 143.9
click at [600, 284] on div "flex: 1 ; max-width: 500px ; } .search-icon { height: 24px ; padding-left: 20px…" at bounding box center [609, 58] width 291 height 618
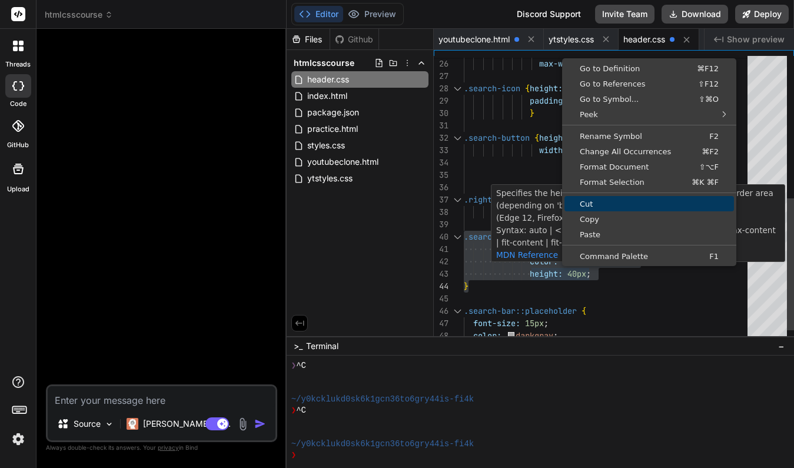
click at [586, 205] on span "Cut" at bounding box center [648, 204] width 169 height 8
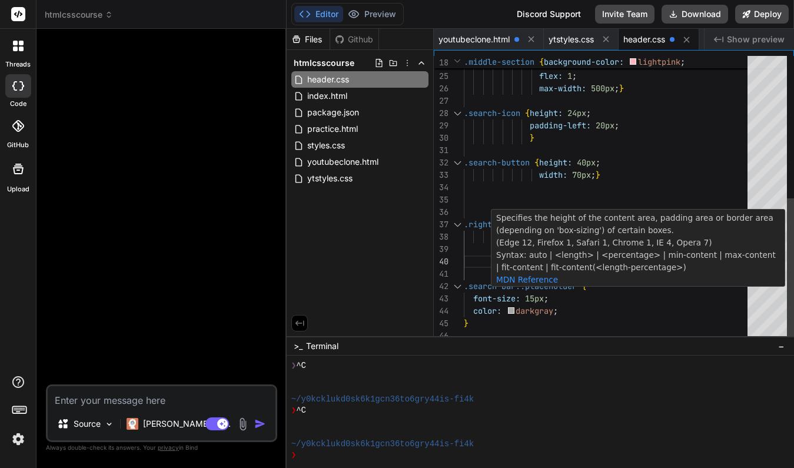
click at [487, 188] on div at bounding box center [609, 187] width 291 height 12
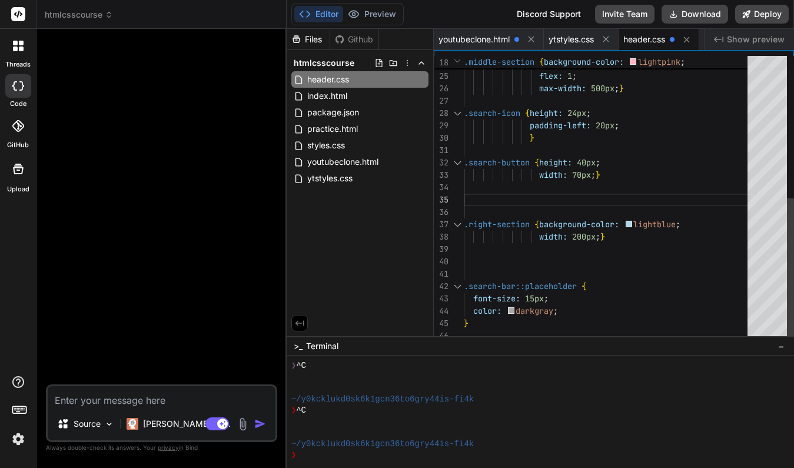
scroll to position [99, 0]
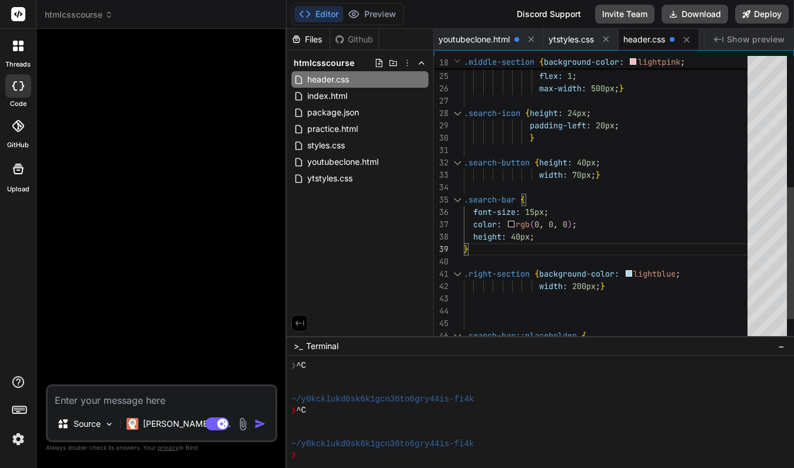
click at [472, 213] on span at bounding box center [468, 212] width 9 height 11
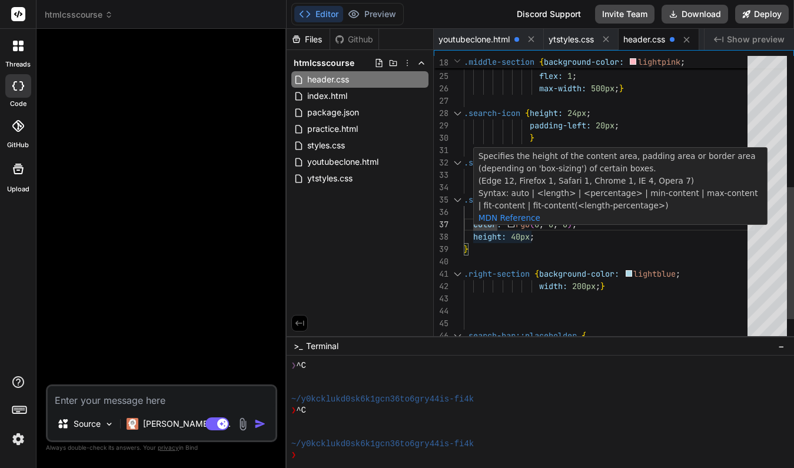
click at [471, 205] on span ".search-bar {" at bounding box center [494, 200] width 61 height 12
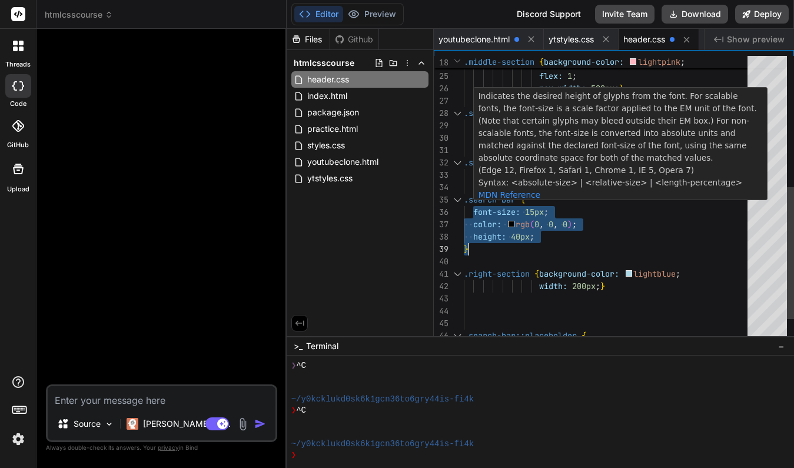
drag, startPoint x: 474, startPoint y: 210, endPoint x: 540, endPoint y: 241, distance: 73.4
click at [540, 242] on div "flex: 1 ; max-width: 500px ; } .search-icon { height: 24px ; padding-left: 20px…" at bounding box center [609, 82] width 291 height 618
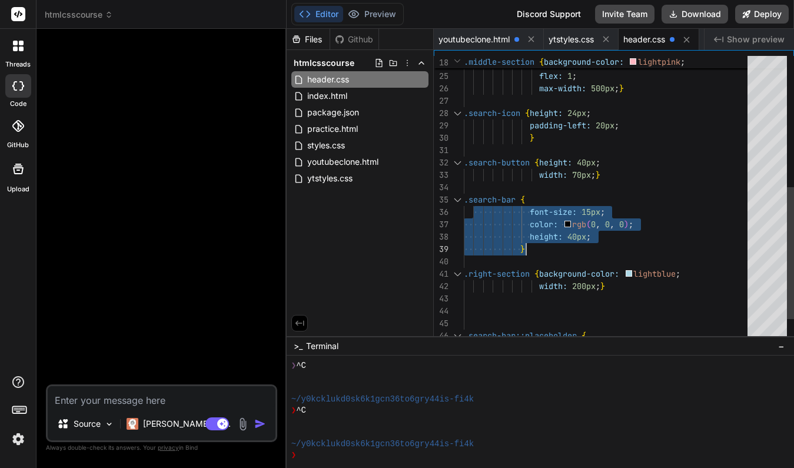
click at [688, 214] on div "font-size: 15px ;" at bounding box center [609, 212] width 291 height 12
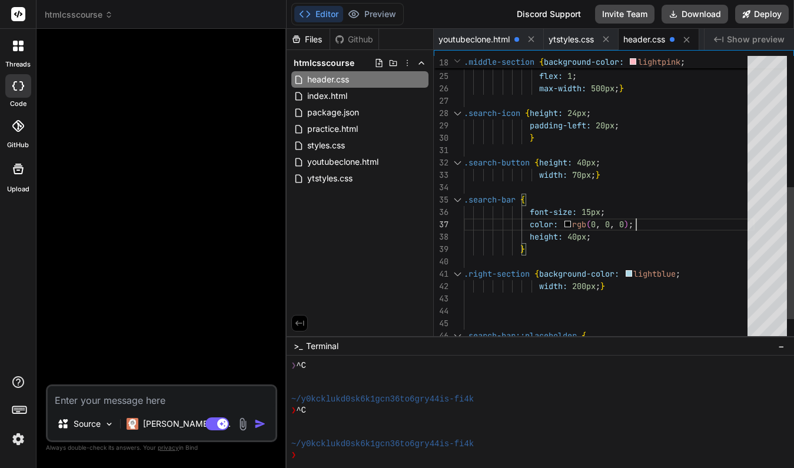
scroll to position [74, 0]
click at [688, 214] on div "font-size: 15px ;" at bounding box center [609, 212] width 291 height 12
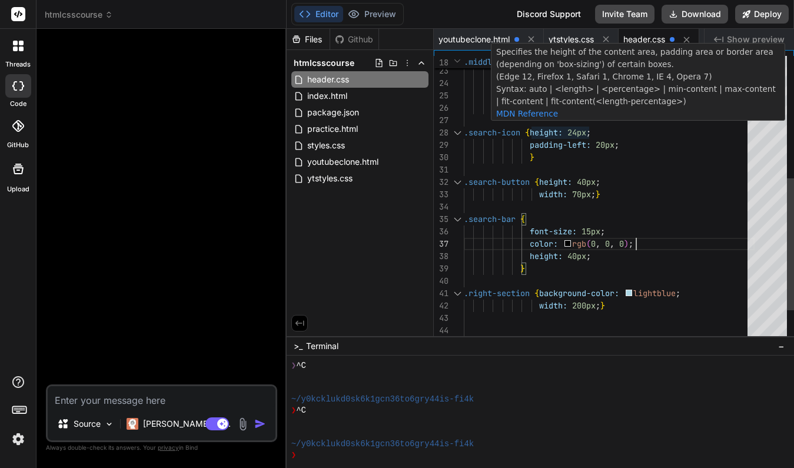
click at [577, 131] on span "24px" at bounding box center [576, 132] width 19 height 11
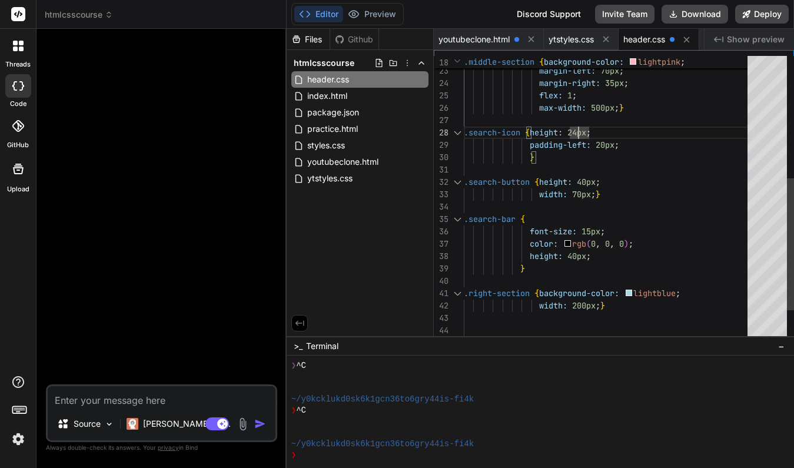
click at [650, 164] on div at bounding box center [609, 170] width 291 height 12
click at [607, 145] on span "20px" at bounding box center [605, 144] width 19 height 11
click at [608, 147] on span "20px" at bounding box center [605, 144] width 19 height 11
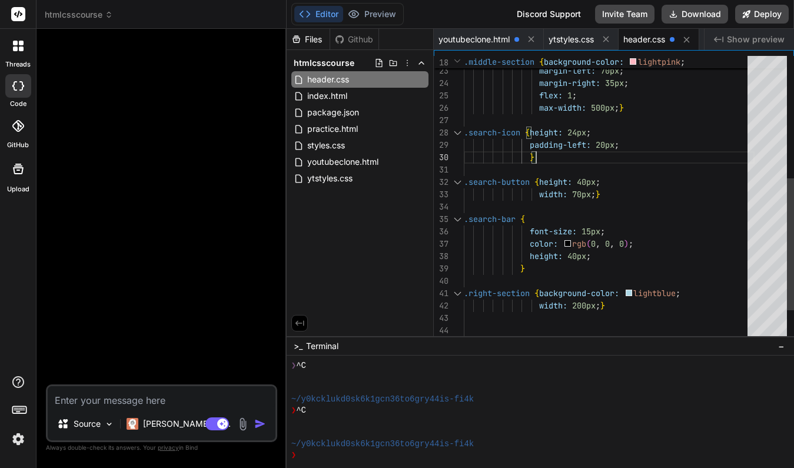
click at [606, 145] on span "20px" at bounding box center [605, 144] width 19 height 11
click at [608, 143] on span "20px" at bounding box center [605, 144] width 19 height 11
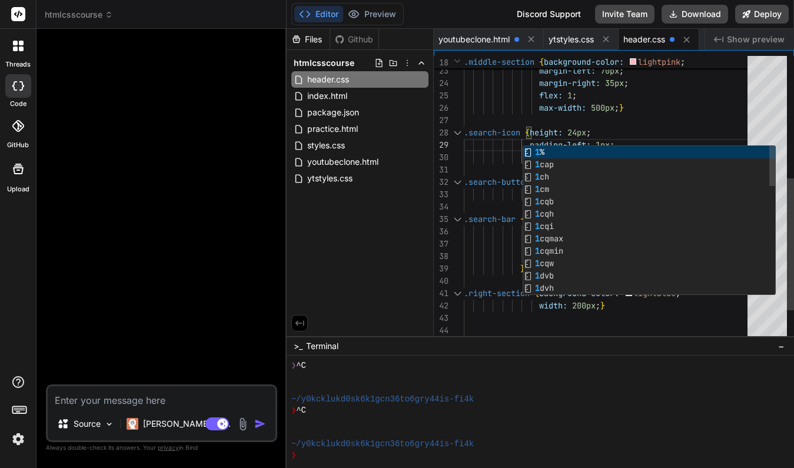
scroll to position [99, 0]
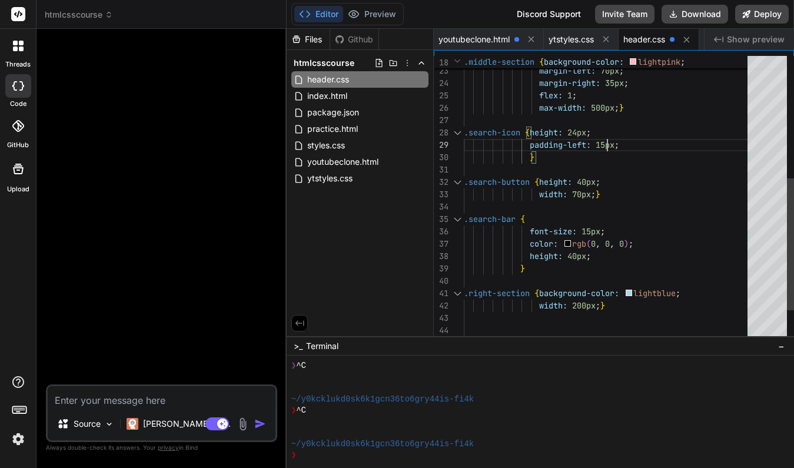
type textarea ".search-button {height: 40px; width: 70px;} .search-bar { font-size: 15px; colo…"
click at [663, 184] on div ".search-button { height: 40px ;" at bounding box center [609, 182] width 291 height 12
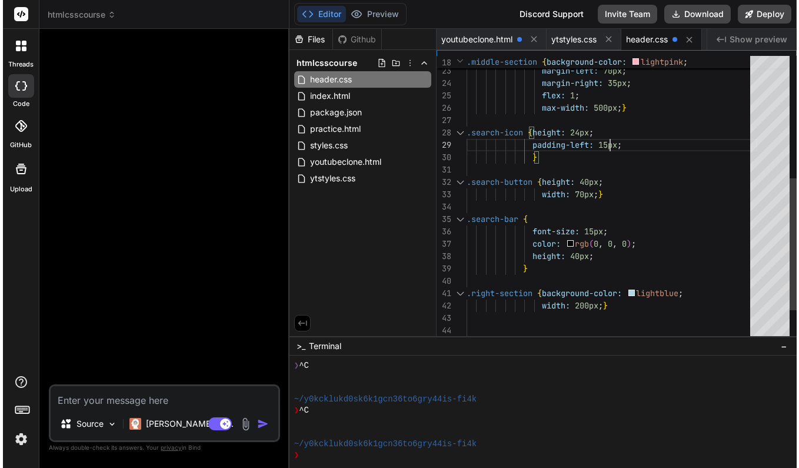
scroll to position [25, 0]
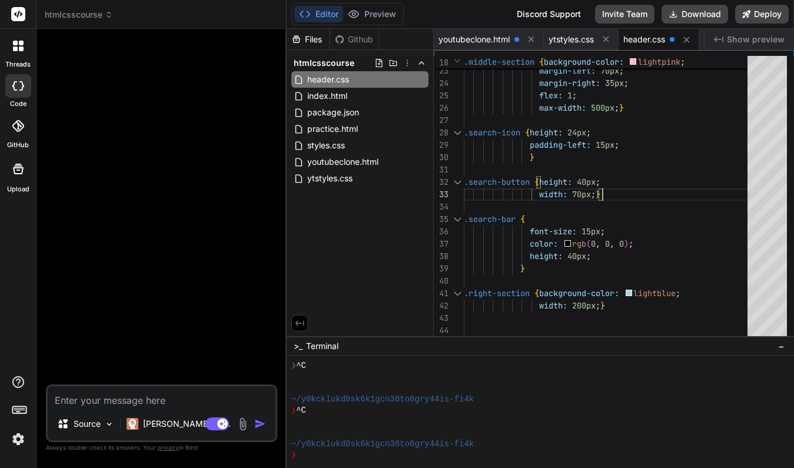
click at [640, 36] on span "header.css" at bounding box center [644, 40] width 42 height 12
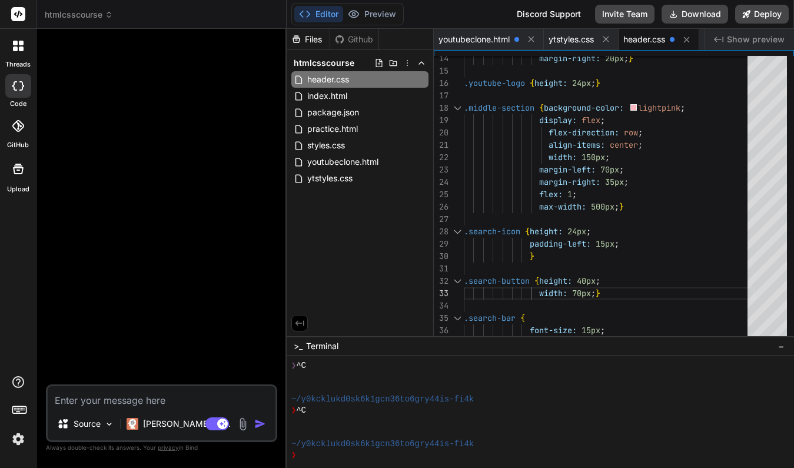
type textarea "x"
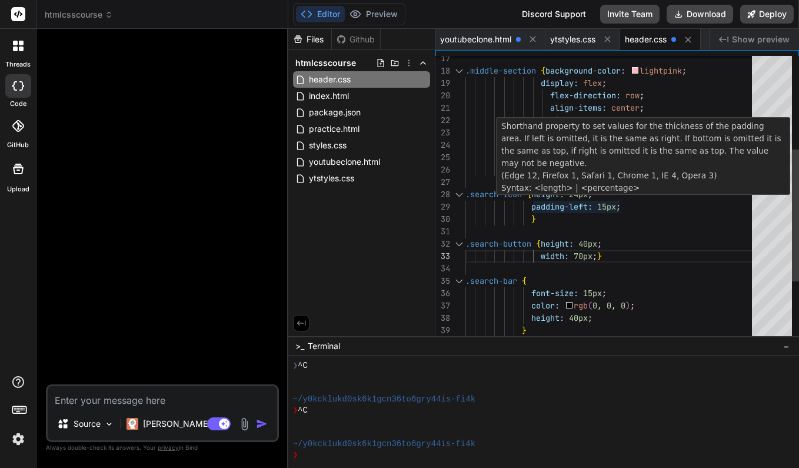
click at [610, 207] on span "15px" at bounding box center [606, 206] width 19 height 11
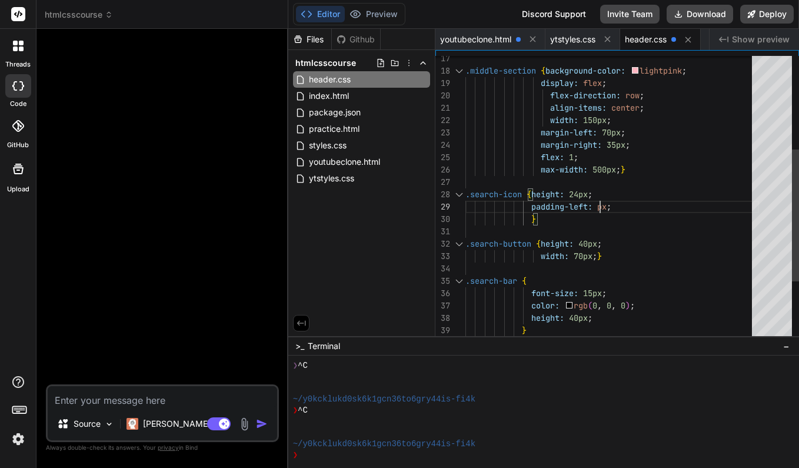
scroll to position [99, 0]
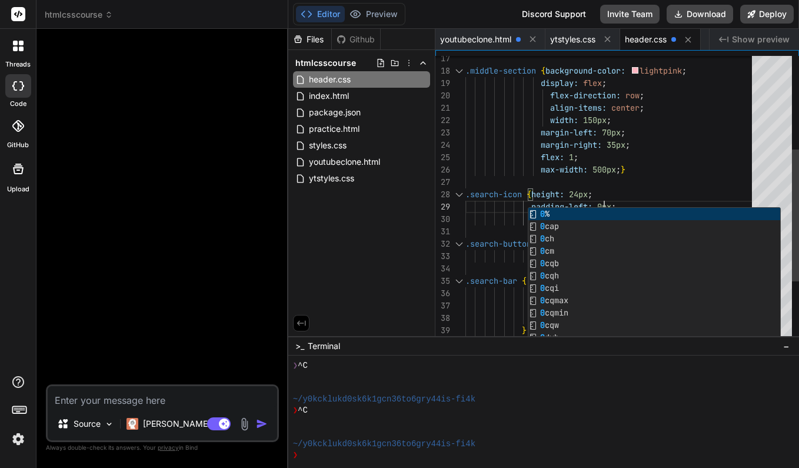
click at [711, 167] on div "max-width: 500px ; }" at bounding box center [612, 170] width 294 height 12
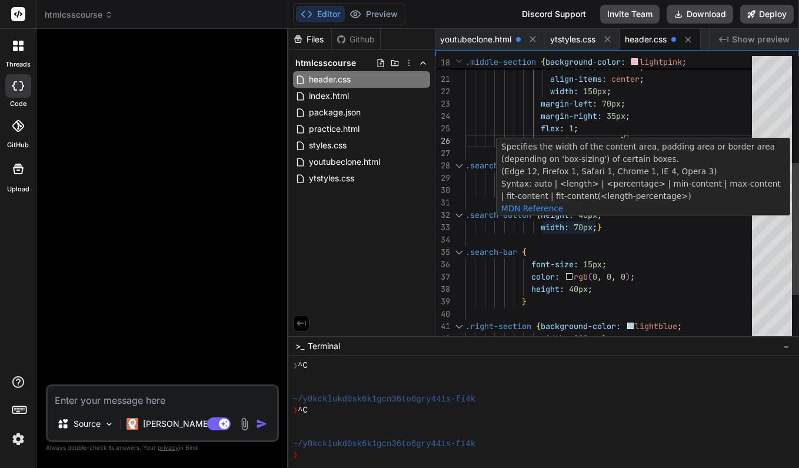
click at [580, 226] on span "70px" at bounding box center [583, 227] width 19 height 11
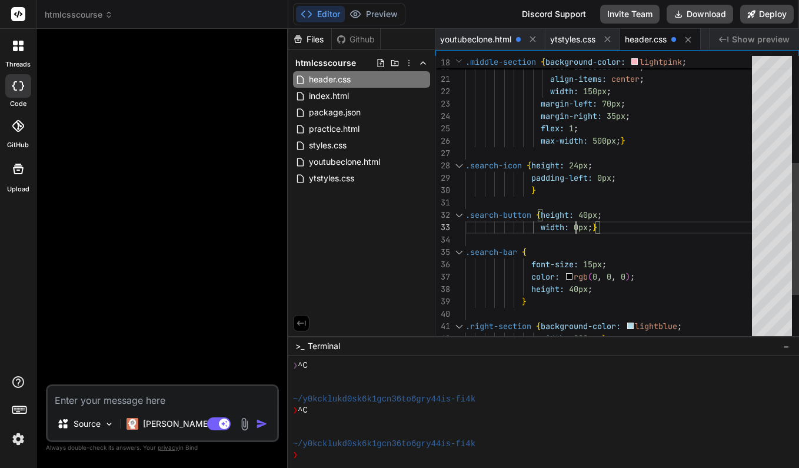
scroll to position [25, 0]
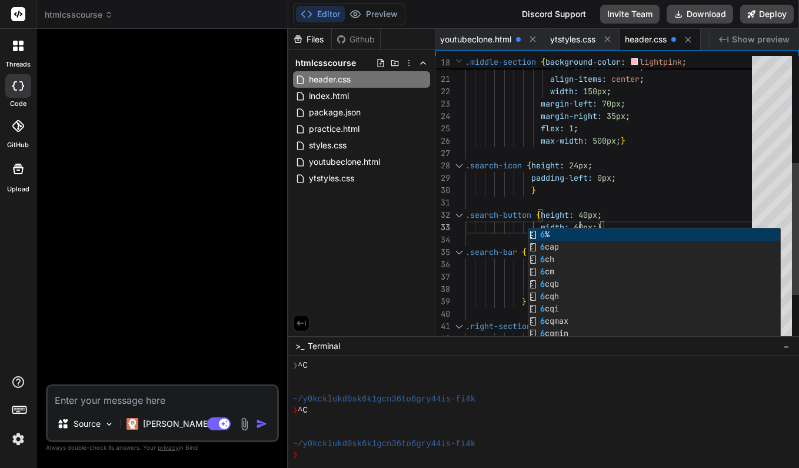
click at [694, 181] on div "padding-left: 0px ;" at bounding box center [612, 178] width 294 height 12
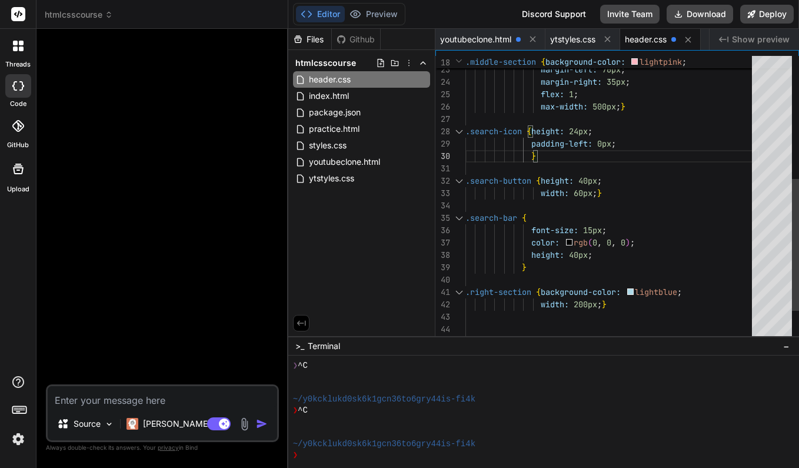
click at [620, 194] on div "width: 60px ; }" at bounding box center [612, 193] width 294 height 12
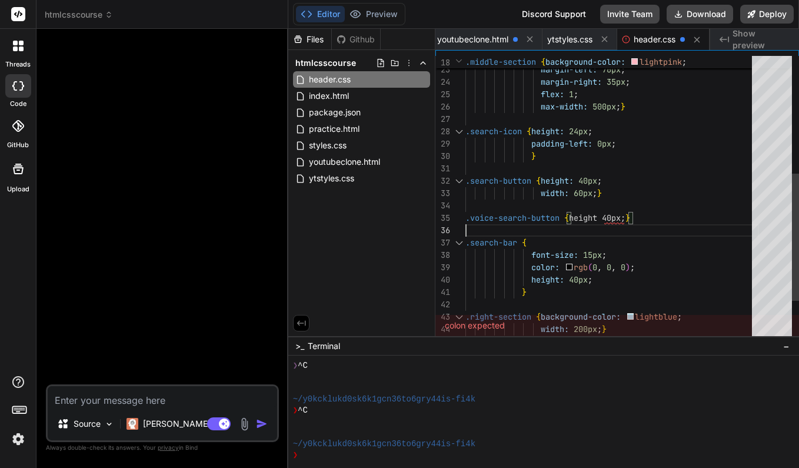
scroll to position [62, 0]
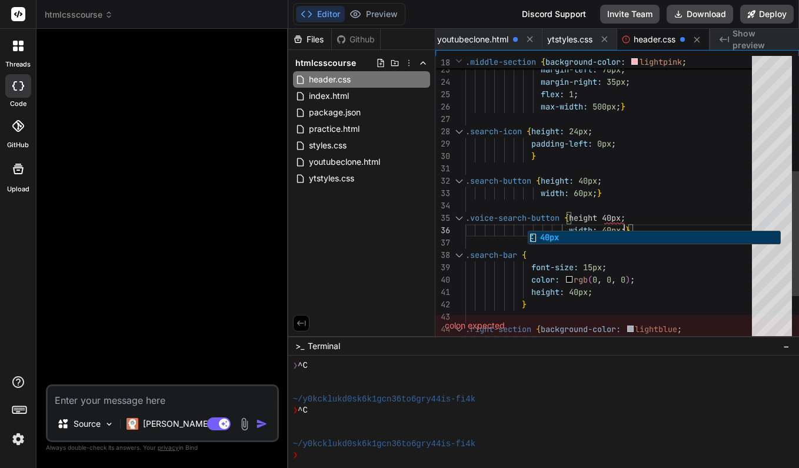
click at [682, 271] on div "font-size: 15px ;" at bounding box center [612, 267] width 294 height 12
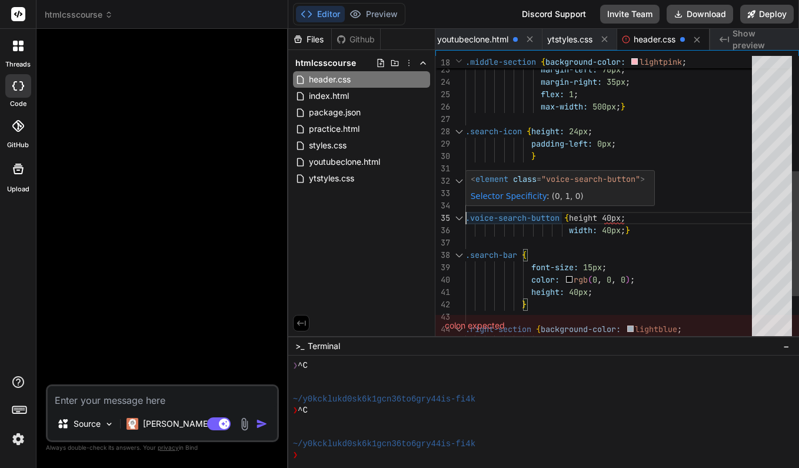
scroll to position [49, 0]
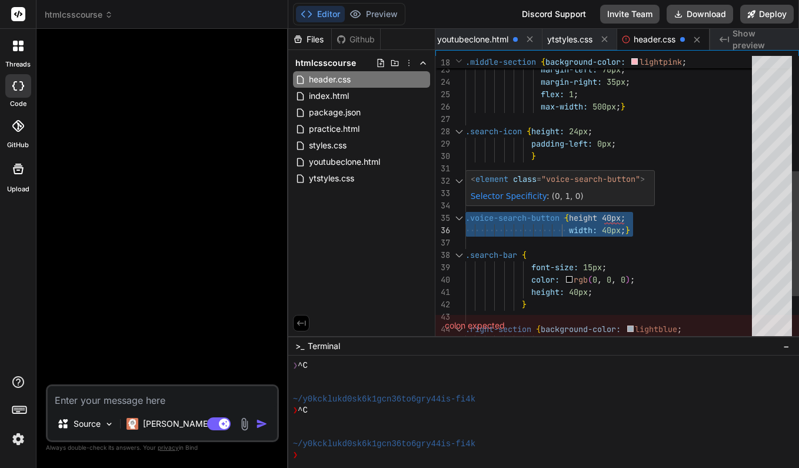
drag, startPoint x: 466, startPoint y: 218, endPoint x: 633, endPoint y: 227, distance: 166.8
click at [633, 227] on div "width: 150px ; margin-left: 70px ; margin-right: 35px ; flex: 1 ; max-width: 50…" at bounding box center [612, 119] width 294 height 655
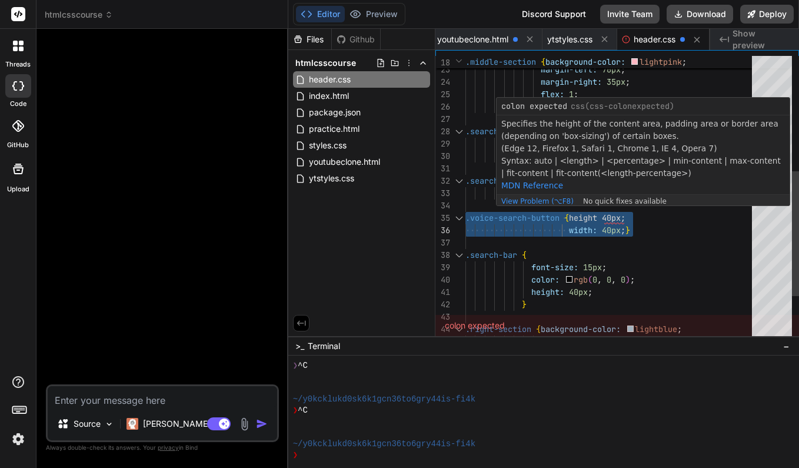
click at [600, 215] on span "height 40px;" at bounding box center [597, 217] width 56 height 11
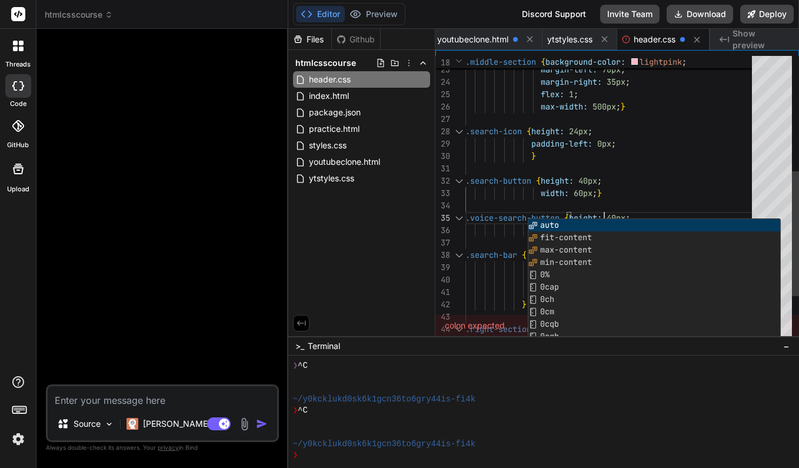
click at [701, 162] on div at bounding box center [612, 168] width 294 height 12
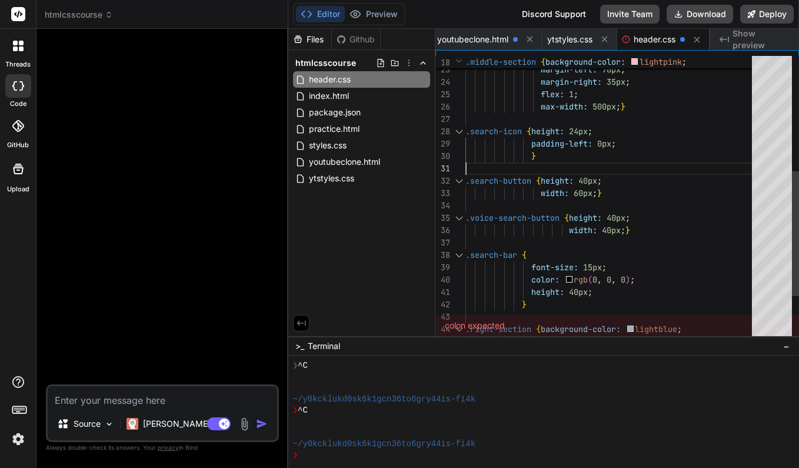
scroll to position [0, 0]
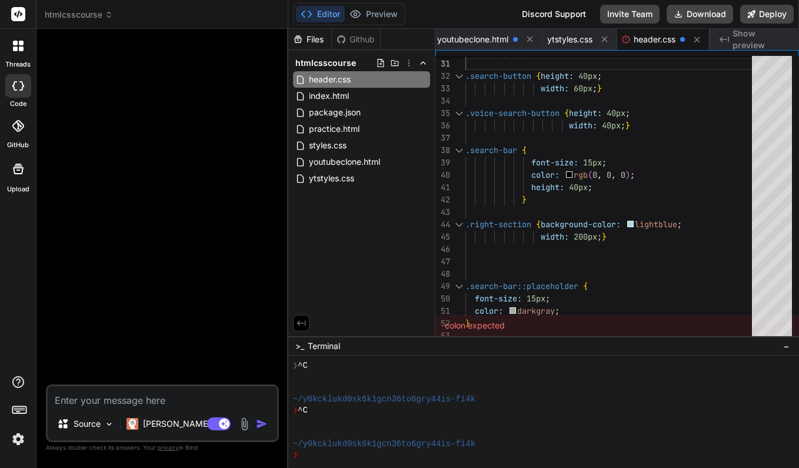
click at [605, 324] on div "colon expected" at bounding box center [617, 325] width 364 height 21
click at [593, 317] on div "colon expected" at bounding box center [617, 325] width 364 height 21
click at [576, 324] on div "colon expected" at bounding box center [617, 325] width 364 height 21
click at [580, 307] on div "color: darkgray ;" at bounding box center [612, 311] width 294 height 12
click at [574, 320] on div "colon expected" at bounding box center [617, 325] width 364 height 21
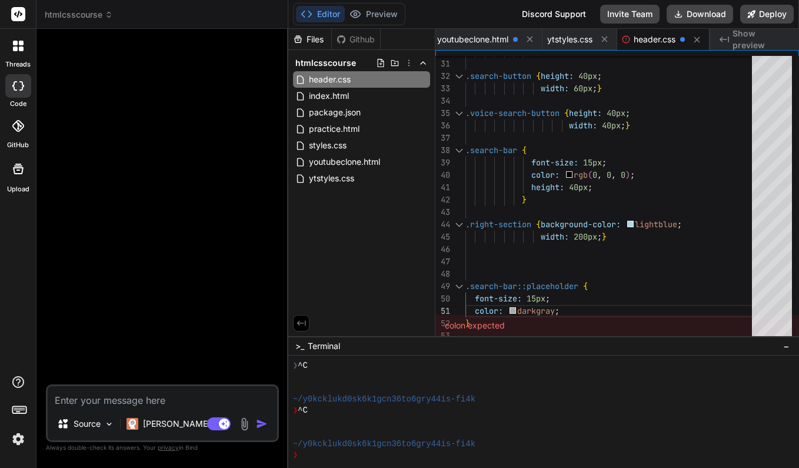
click at [576, 320] on div "colon expected" at bounding box center [617, 325] width 364 height 21
click at [519, 318] on div "colon expected" at bounding box center [617, 325] width 364 height 21
click at [501, 322] on div "colon expected" at bounding box center [617, 325] width 364 height 21
click at [509, 322] on div "colon expected" at bounding box center [617, 325] width 364 height 21
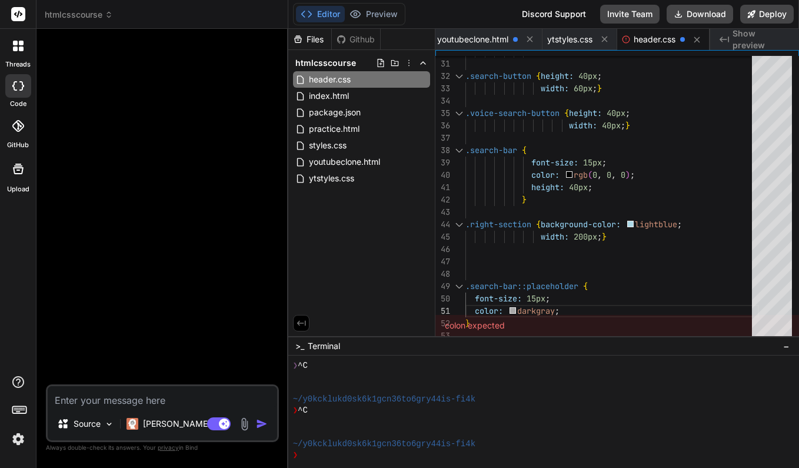
click at [509, 322] on div "colon expected" at bounding box center [617, 325] width 364 height 21
click at [518, 319] on div "colon expected" at bounding box center [617, 325] width 364 height 21
click at [543, 321] on div "colon expected" at bounding box center [617, 325] width 364 height 21
click at [471, 322] on div "colon expected" at bounding box center [617, 325] width 364 height 21
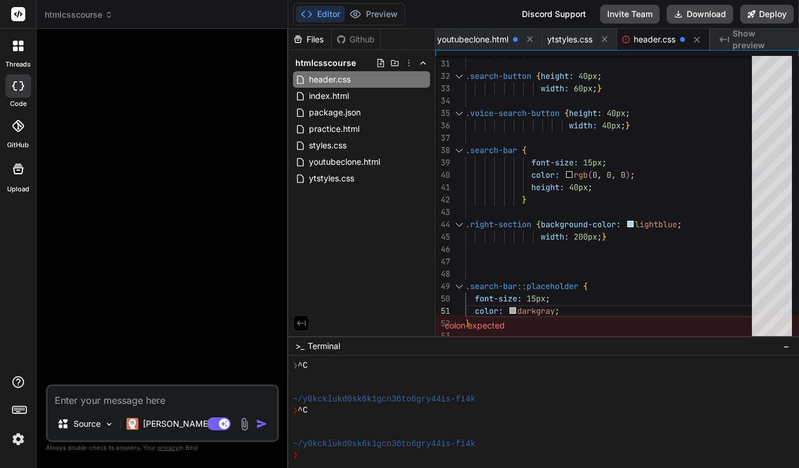
click at [469, 324] on div "colon expected" at bounding box center [617, 325] width 364 height 21
click at [470, 322] on div "colon expected" at bounding box center [617, 325] width 364 height 21
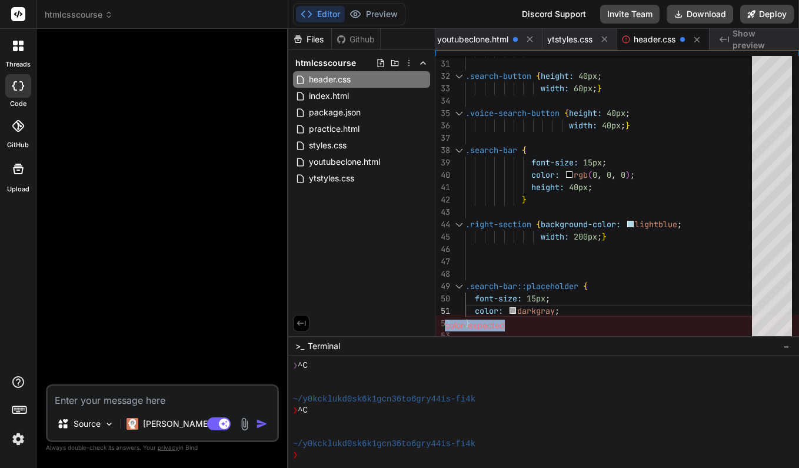
click at [470, 322] on div "colon expected" at bounding box center [617, 325] width 364 height 21
click at [471, 322] on div "colon expected" at bounding box center [617, 325] width 364 height 21
click at [478, 321] on div "colon expected" at bounding box center [617, 325] width 364 height 21
click at [518, 326] on div "colon expected" at bounding box center [617, 325] width 364 height 21
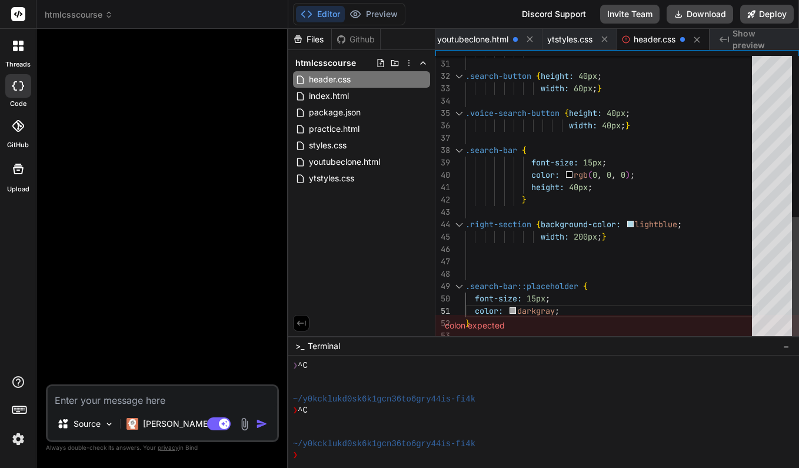
click at [491, 266] on div at bounding box center [612, 261] width 294 height 12
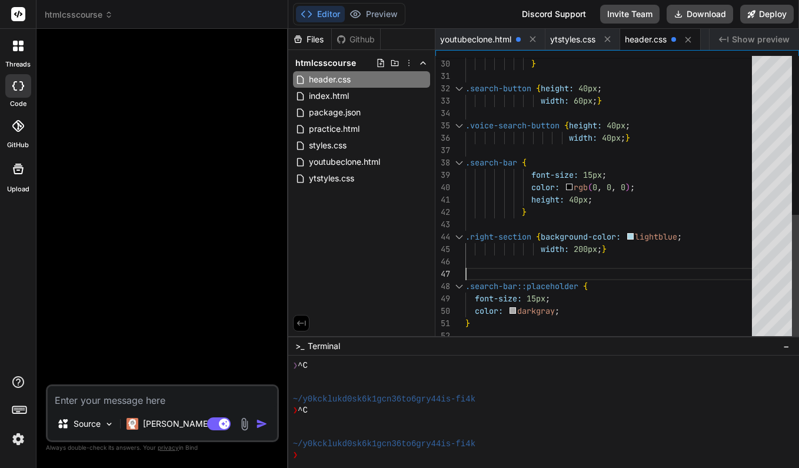
click at [490, 324] on div "}" at bounding box center [612, 323] width 294 height 12
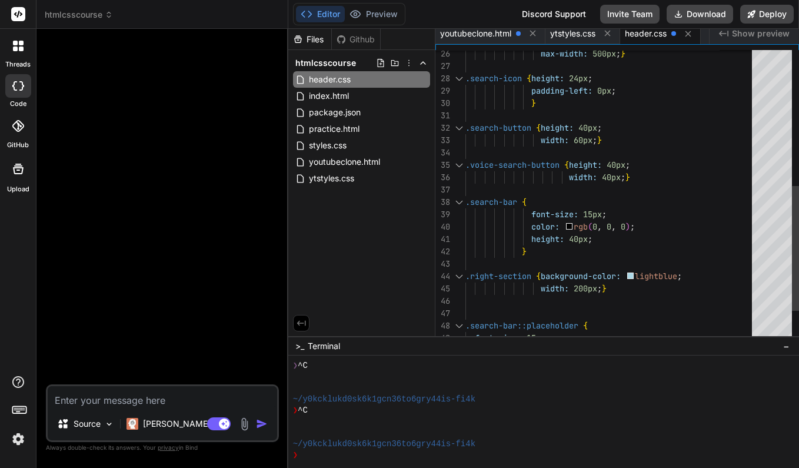
click at [626, 179] on span ";" at bounding box center [623, 177] width 5 height 11
click at [628, 177] on span "}" at bounding box center [628, 177] width 5 height 11
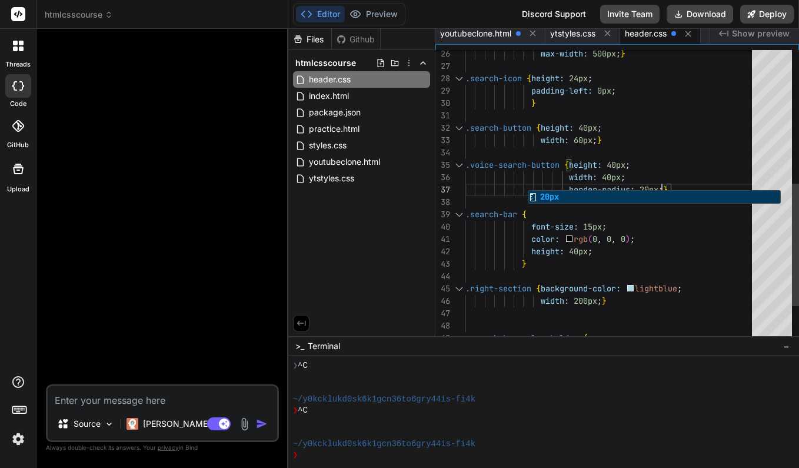
click at [703, 244] on div "color: rgb ( 0 , 0 , 0 ) ;" at bounding box center [612, 239] width 294 height 12
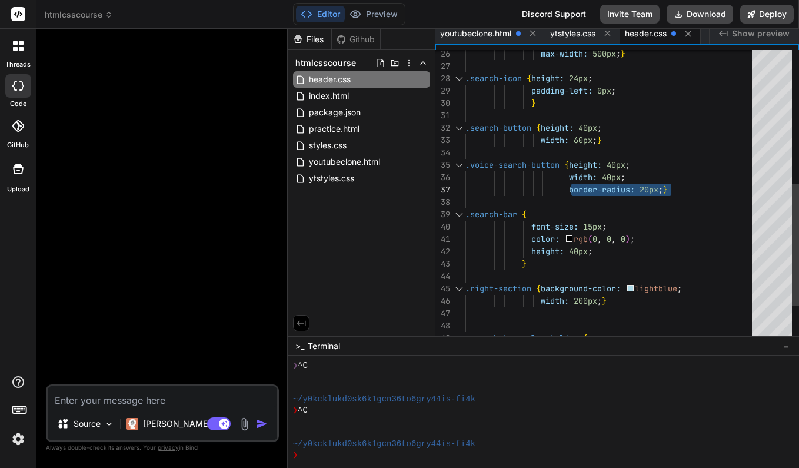
drag, startPoint x: 570, startPoint y: 187, endPoint x: 673, endPoint y: 190, distance: 102.4
click at [672, 190] on div "border-radius: 20px ; }" at bounding box center [612, 190] width 294 height 12
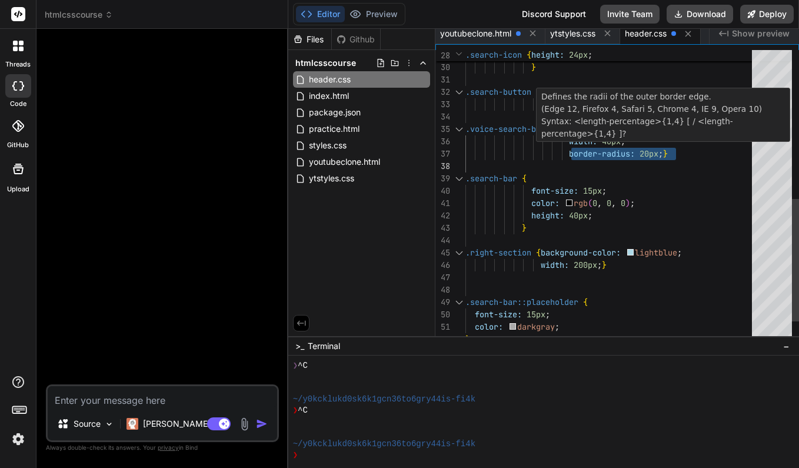
click at [663, 152] on span ";" at bounding box center [661, 153] width 5 height 11
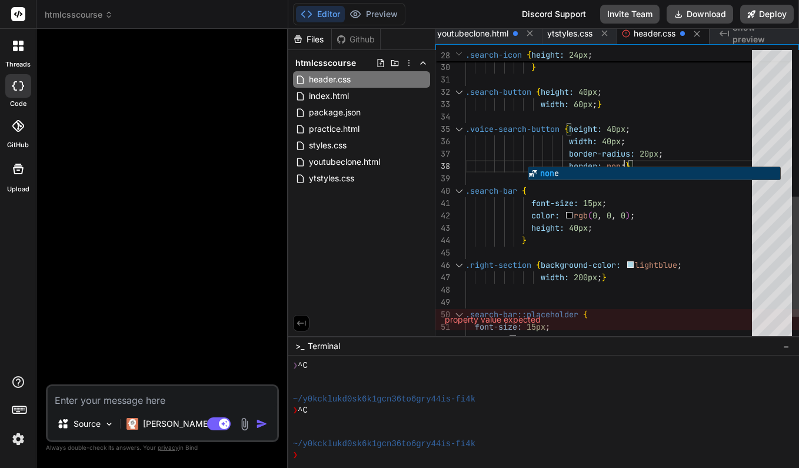
scroll to position [87, 0]
click at [659, 202] on div "font-size: 15px ;" at bounding box center [612, 203] width 294 height 12
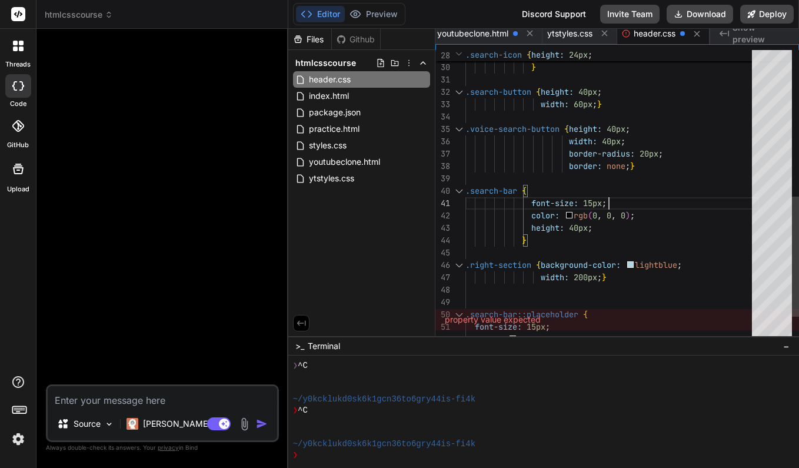
click at [633, 167] on span "}" at bounding box center [632, 166] width 5 height 11
click at [634, 167] on span "}" at bounding box center [632, 166] width 5 height 11
click at [634, 165] on span "}" at bounding box center [632, 166] width 5 height 11
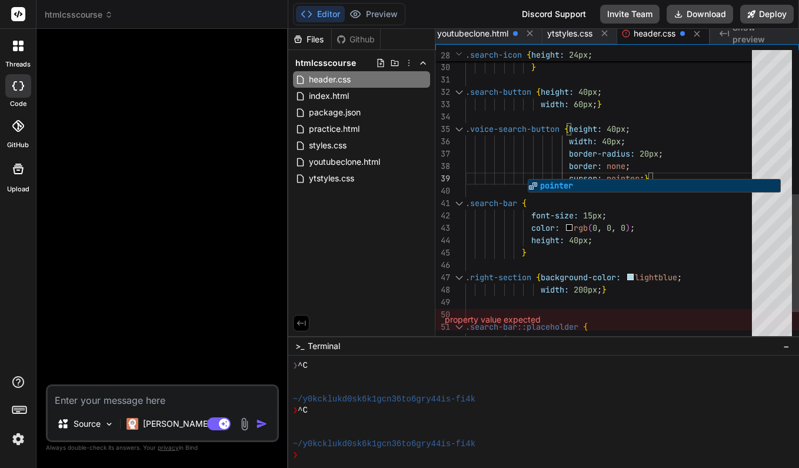
click at [690, 224] on div "color: rgb ( 0 , 0 , 0 ) ;" at bounding box center [612, 228] width 294 height 12
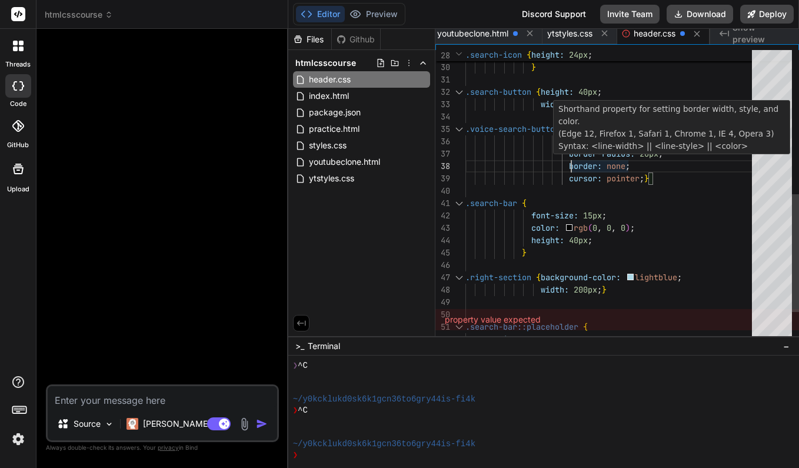
scroll to position [87, 0]
drag, startPoint x: 571, startPoint y: 165, endPoint x: 664, endPoint y: 177, distance: 93.2
click at [664, 177] on div "} .search-button { height: 40px ; width: 60px ; } .search-bar { font-size: 15px…" at bounding box center [612, 49] width 294 height 692
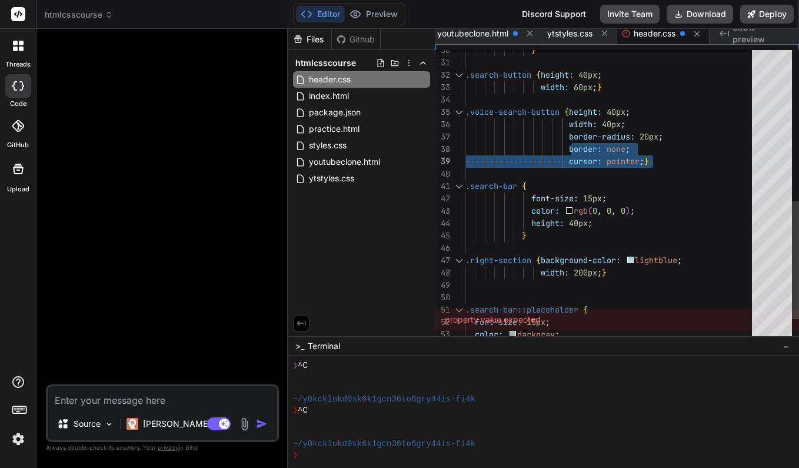
click at [648, 162] on span "}" at bounding box center [646, 161] width 5 height 11
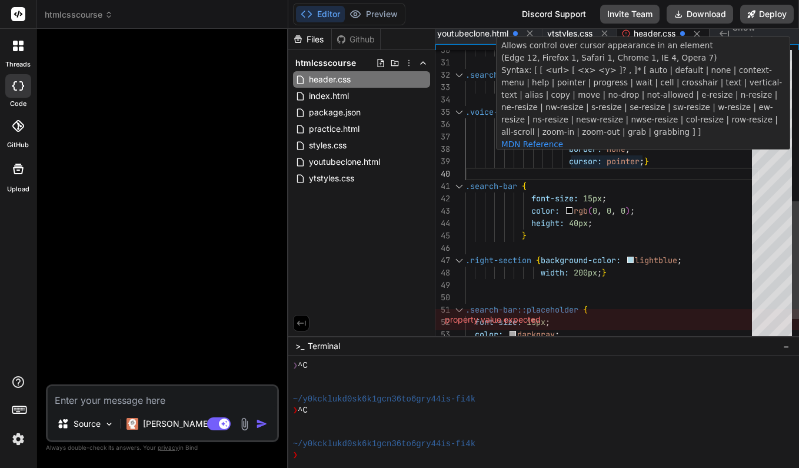
click at [644, 161] on span ";" at bounding box center [642, 161] width 5 height 11
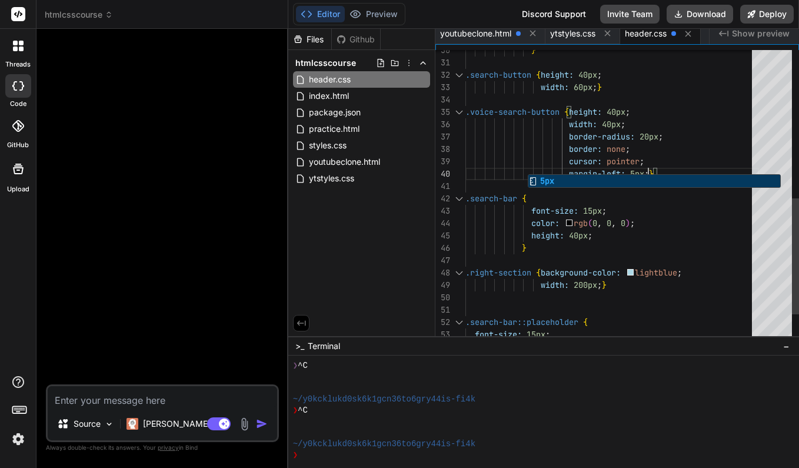
click at [702, 145] on div "border: none ;" at bounding box center [612, 149] width 294 height 12
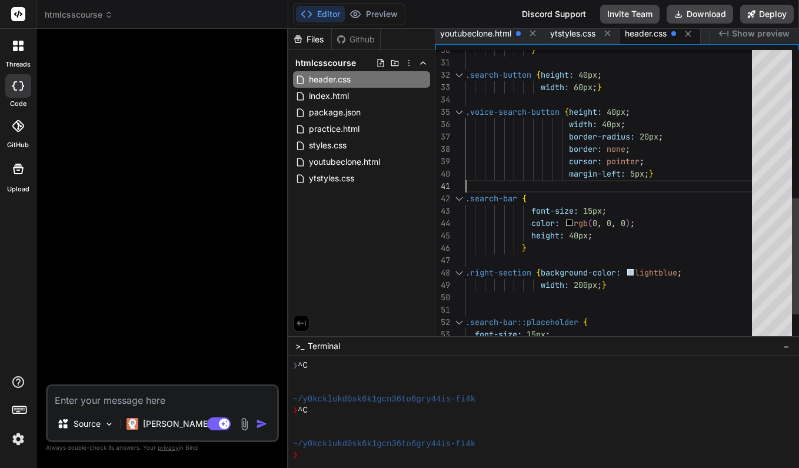
scroll to position [0, 0]
drag, startPoint x: 569, startPoint y: 174, endPoint x: 587, endPoint y: 174, distance: 17.7
click at [599, 175] on span "margin-left: 5px ; }" at bounding box center [559, 174] width 188 height 12
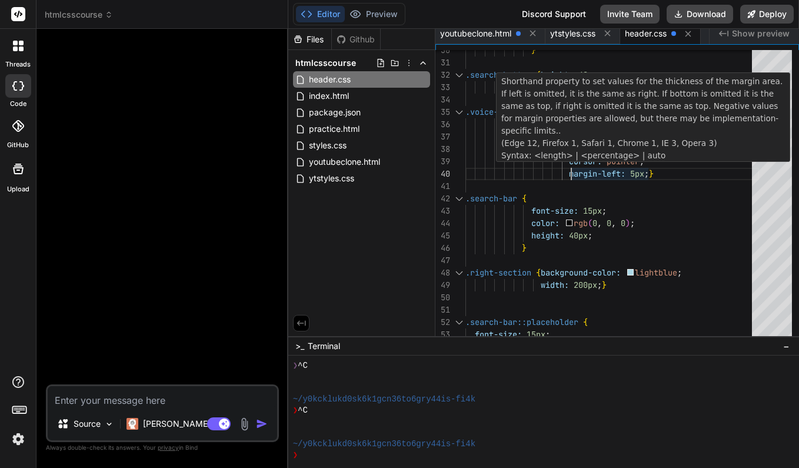
scroll to position [111, 0]
drag, startPoint x: 571, startPoint y: 172, endPoint x: 659, endPoint y: 172, distance: 87.7
click at [659, 173] on div "margin-left: 5px ; }" at bounding box center [612, 174] width 294 height 12
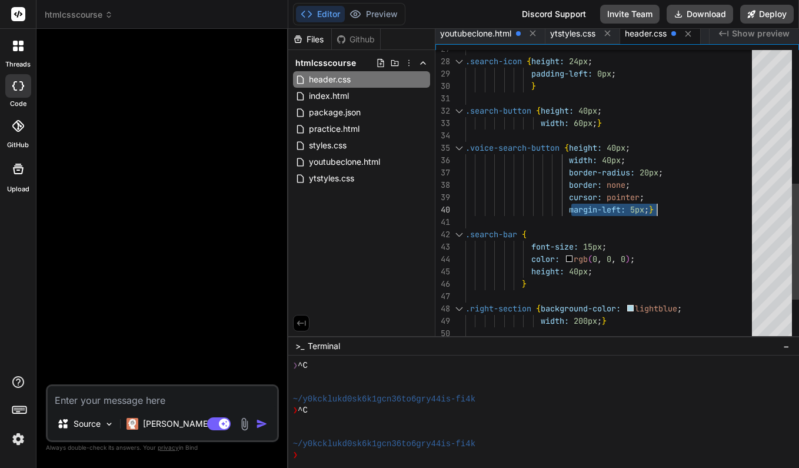
click at [663, 248] on div "font-size: 15px ;" at bounding box center [612, 247] width 294 height 12
click at [689, 220] on div at bounding box center [612, 222] width 294 height 12
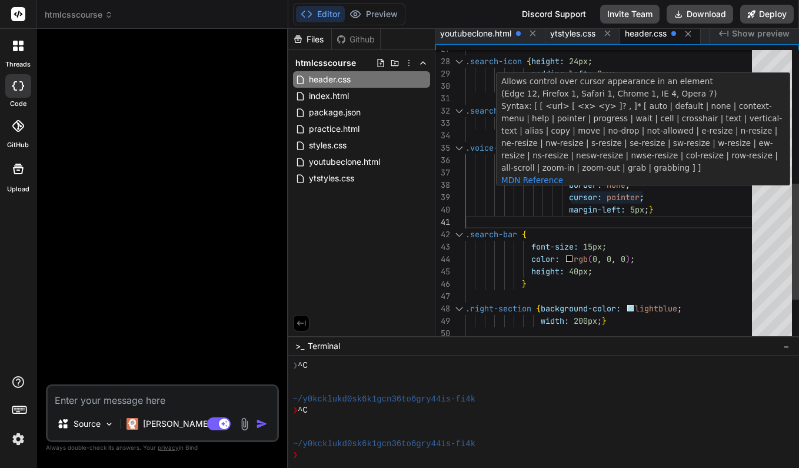
scroll to position [99, 0]
drag, startPoint x: 572, startPoint y: 195, endPoint x: 646, endPoint y: 194, distance: 74.2
click at [644, 194] on span "cursor: pointer ;" at bounding box center [554, 197] width 179 height 12
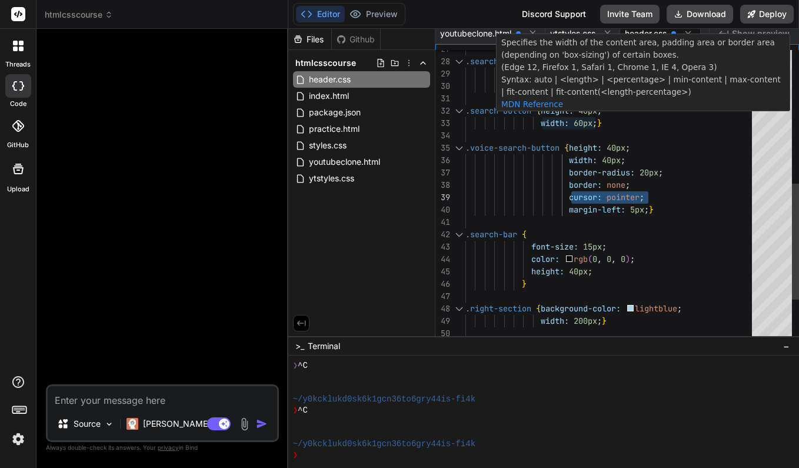
click at [597, 121] on span ";" at bounding box center [595, 123] width 5 height 11
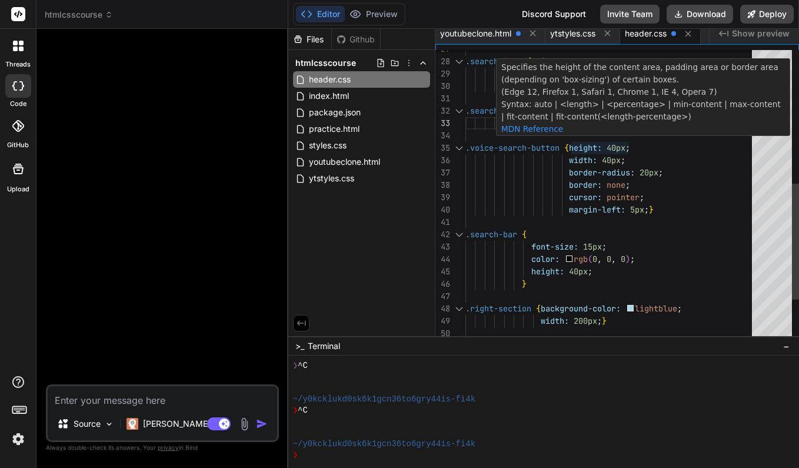
scroll to position [37, 0]
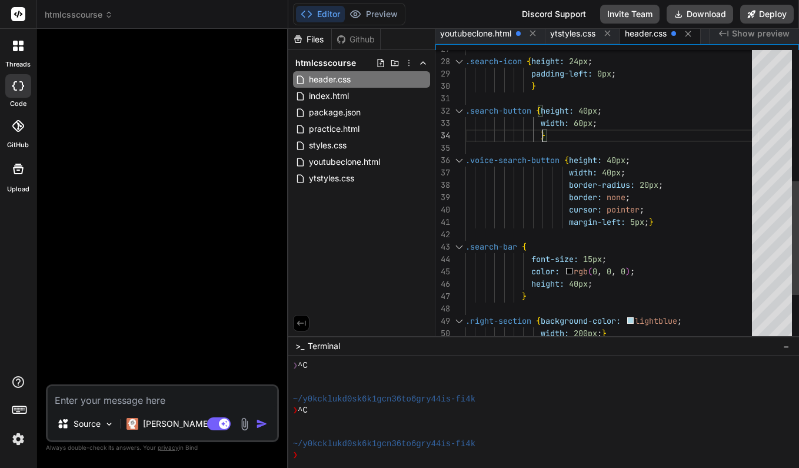
type textarea ".search-button {height: 40px; width: 60px; cursor: pointer;} .voice-search-butt…"
click at [678, 141] on div "cursor: pointer ; }" at bounding box center [612, 135] width 294 height 12
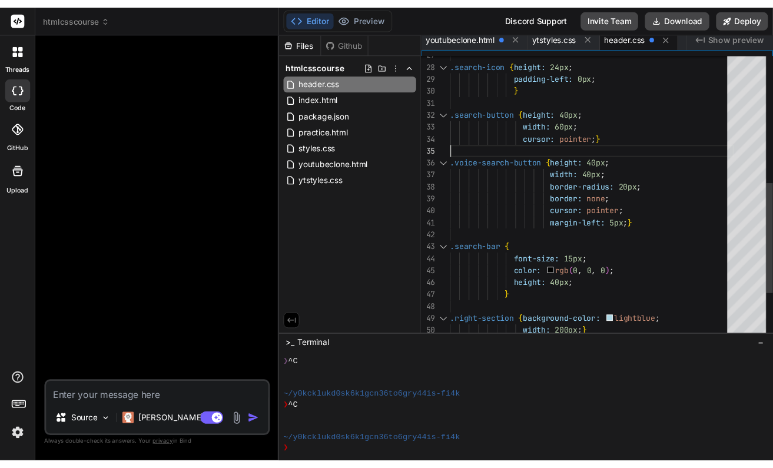
scroll to position [49, 0]
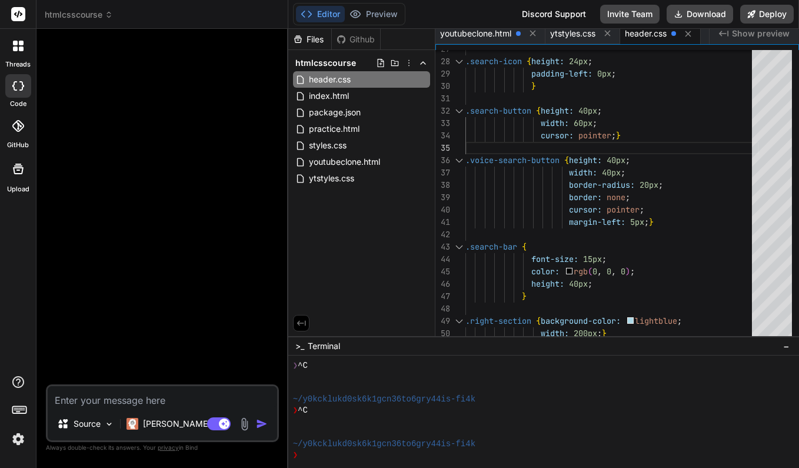
type textarea "x"
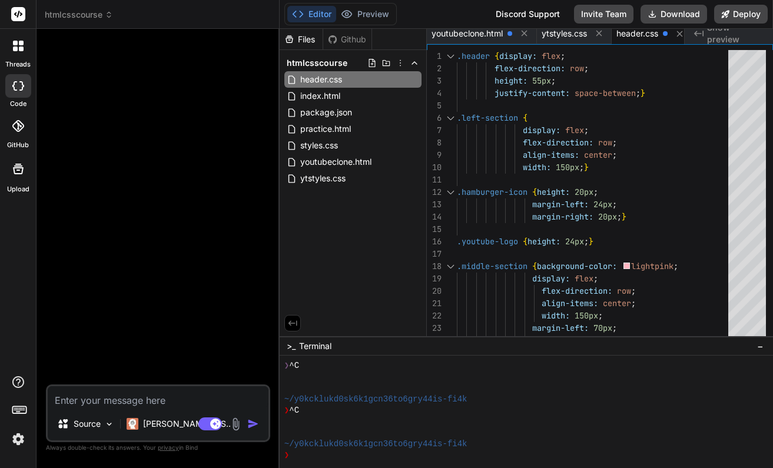
click at [639, 38] on span "header.css" at bounding box center [637, 34] width 42 height 12
click at [650, 32] on span "header.css" at bounding box center [637, 34] width 42 height 12
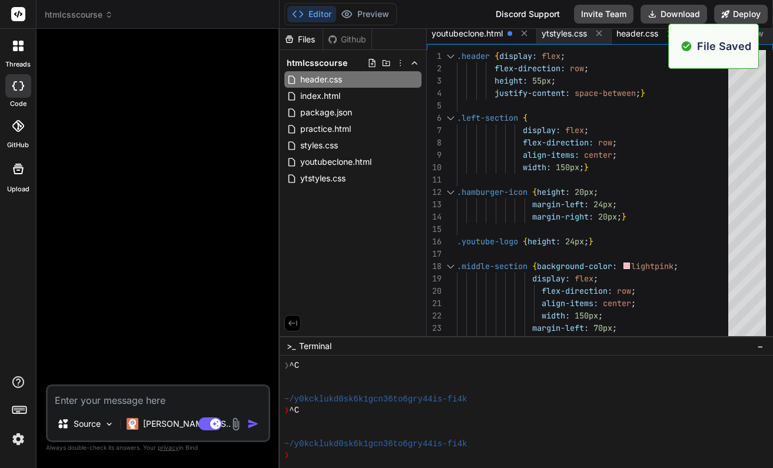
click at [488, 31] on span "youtubeclone.html" at bounding box center [466, 34] width 71 height 12
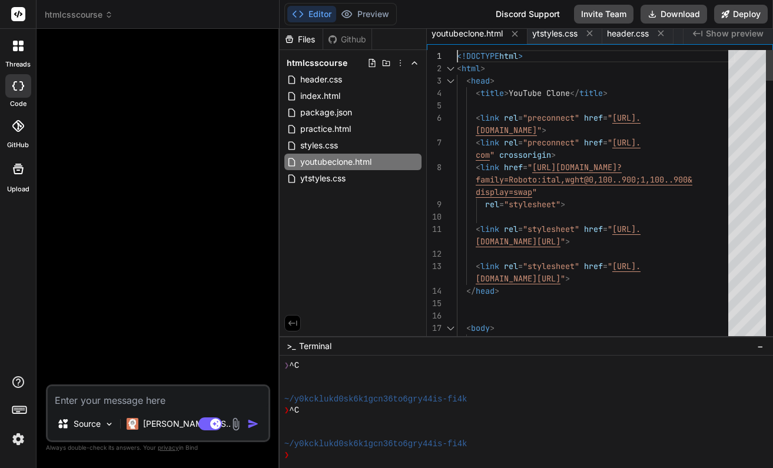
scroll to position [0, 0]
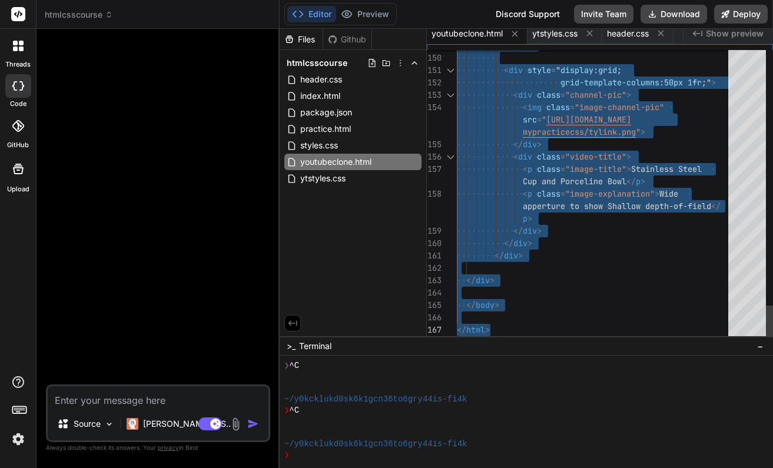
drag, startPoint x: 458, startPoint y: 55, endPoint x: 574, endPoint y: 376, distance: 341.0
click at [620, 32] on span "header.css" at bounding box center [628, 34] width 42 height 12
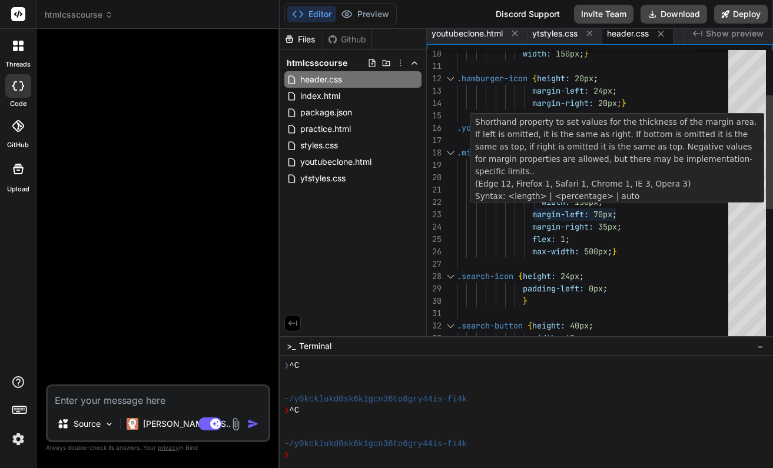
click at [616, 204] on div "width: 150px ;" at bounding box center [596, 202] width 278 height 12
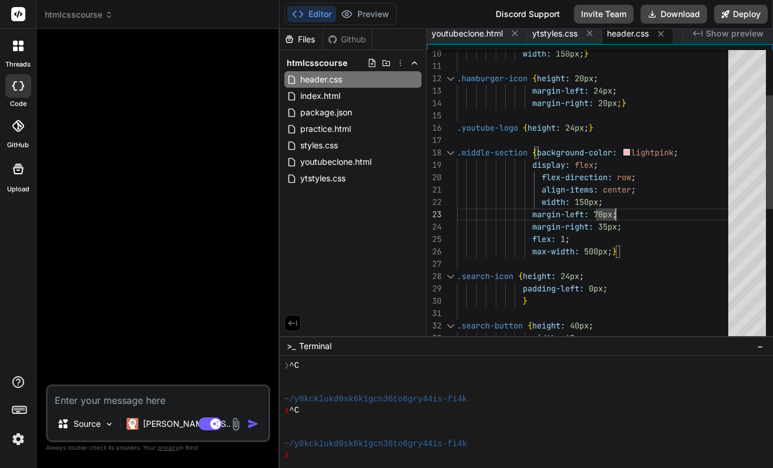
click at [643, 221] on div "margin-right: 35px ;" at bounding box center [596, 227] width 278 height 12
click at [608, 201] on div "width: 150px ;" at bounding box center [596, 202] width 278 height 12
drag, startPoint x: 608, startPoint y: 201, endPoint x: 543, endPoint y: 199, distance: 65.3
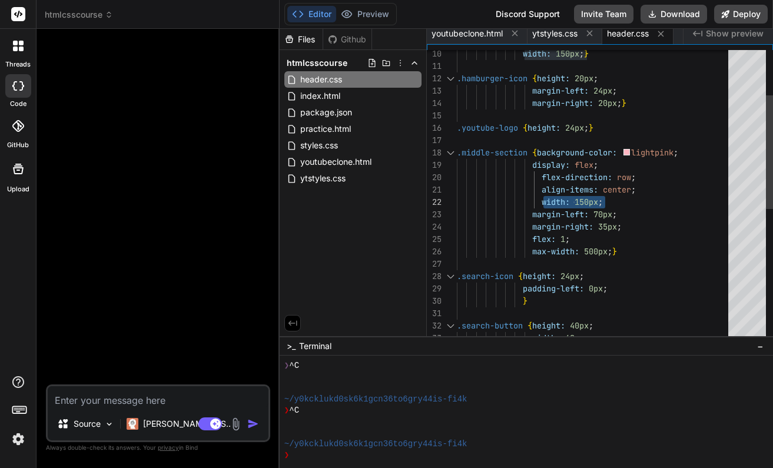
click at [543, 199] on div "width: 150px ;" at bounding box center [596, 202] width 278 height 12
type textarea "align-items: center; margin-left: 70px; margin-right: 35px; flex: 1; max-width:…"
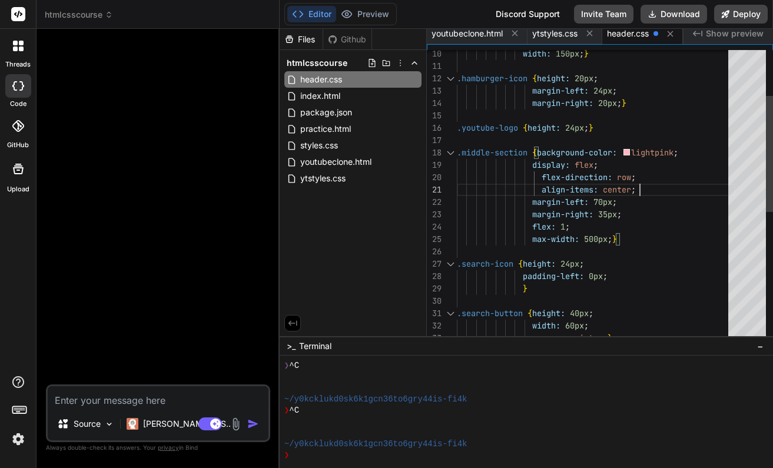
click at [698, 210] on div "margin-right: 35px ;" at bounding box center [596, 214] width 278 height 12
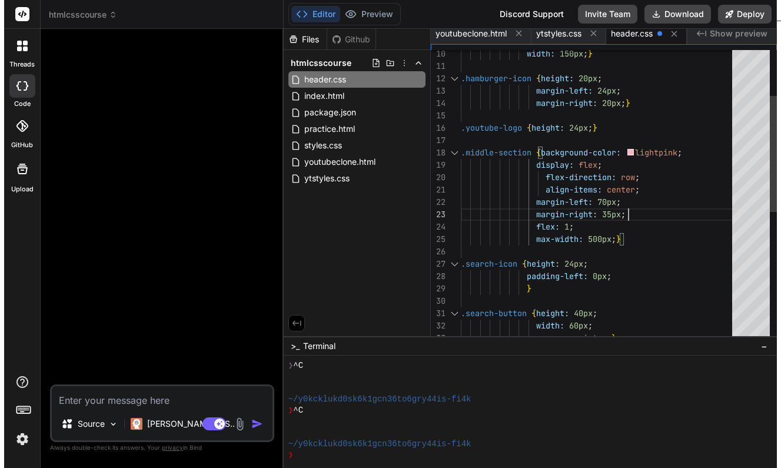
scroll to position [25, 0]
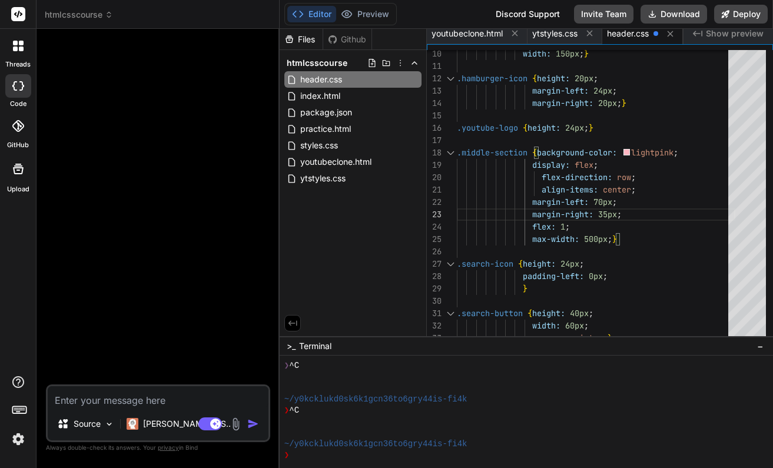
type textarea "x"
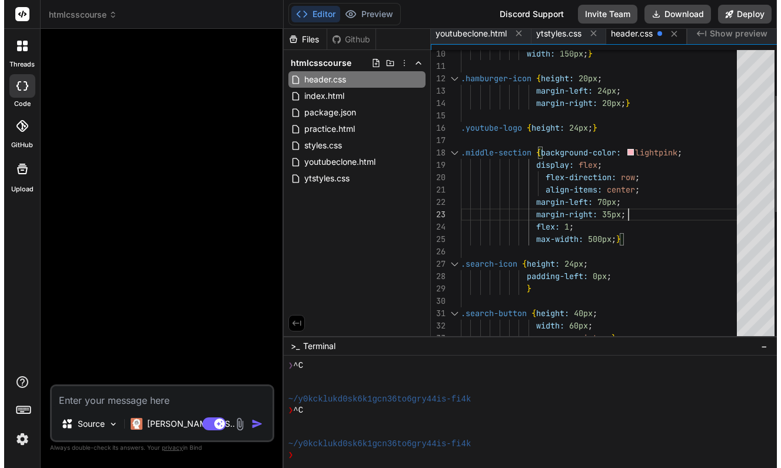
scroll to position [0, 0]
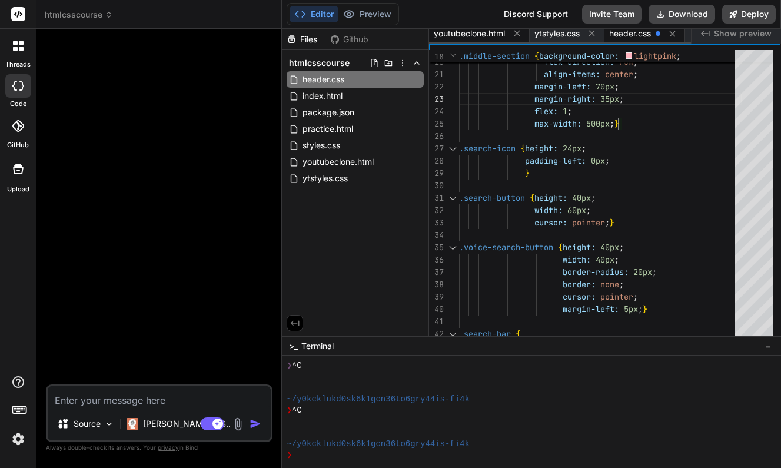
click at [494, 34] on span "youtubeclone.html" at bounding box center [469, 34] width 71 height 12
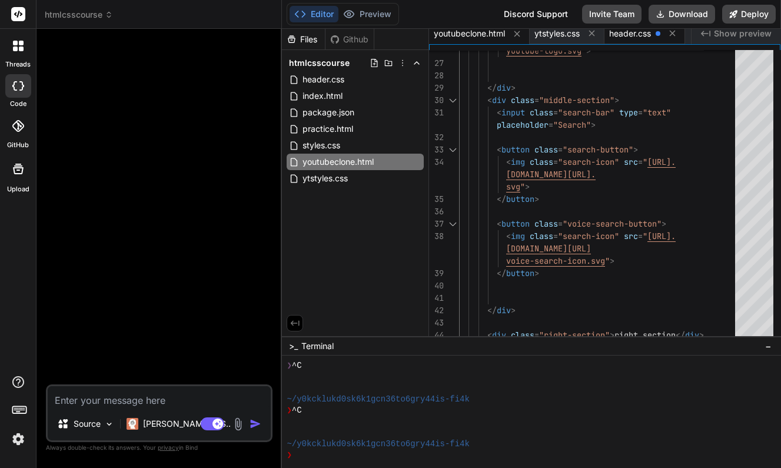
click at [639, 31] on span "header.css" at bounding box center [630, 34] width 42 height 12
type textarea ".search-bar::placeholder { font-size: 15px; color: darkgray; }"
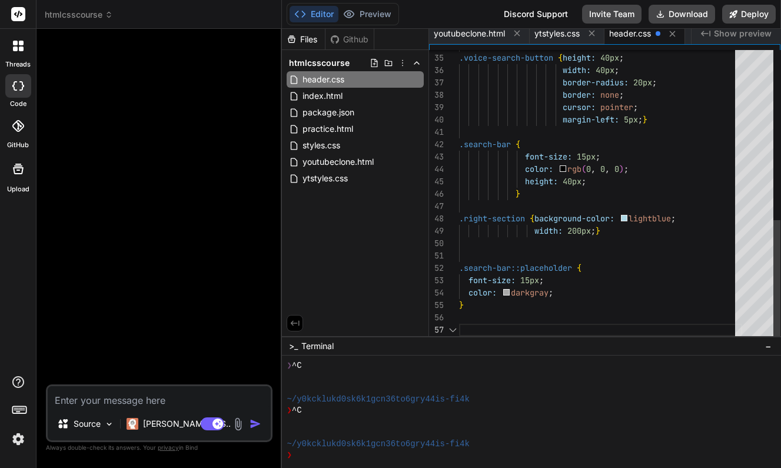
scroll to position [74, 0]
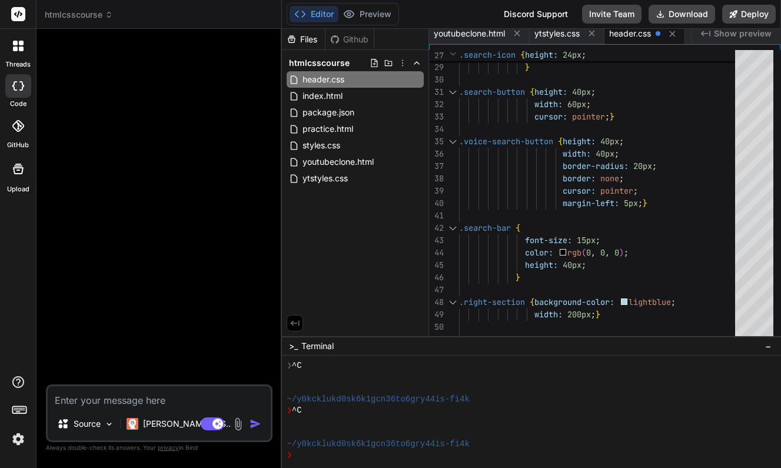
click at [635, 36] on span "header.css" at bounding box center [630, 34] width 42 height 12
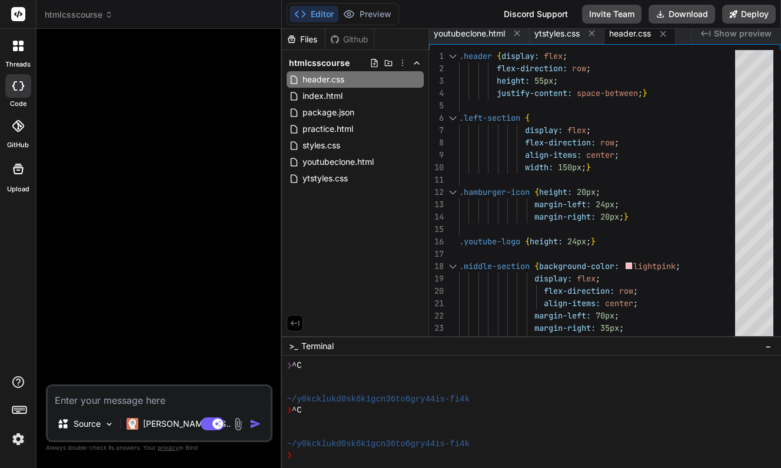
click at [211, 177] on div at bounding box center [160, 211] width 224 height 346
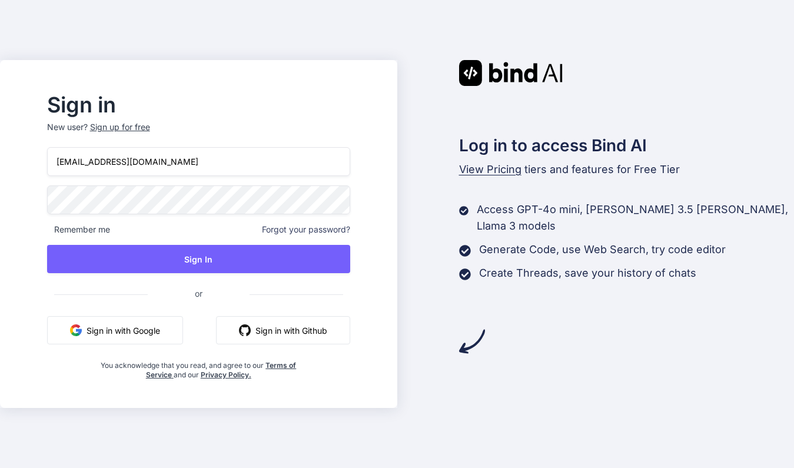
type input "tyyong20@gmail.com"
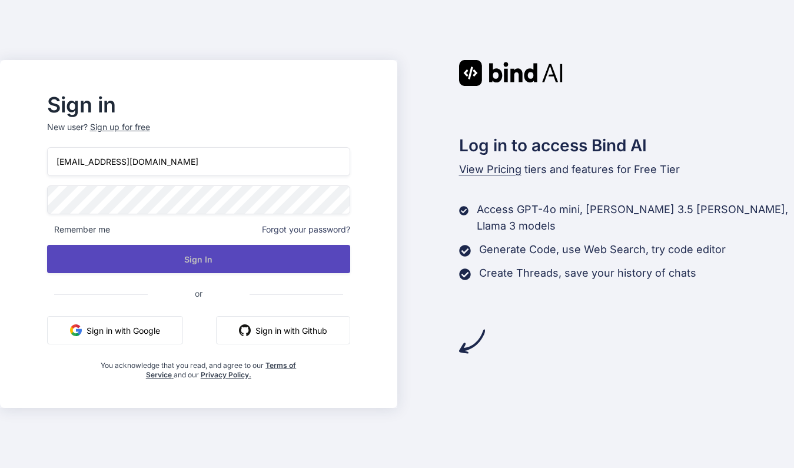
click at [189, 258] on button "Sign In" at bounding box center [198, 259] width 303 height 28
